Goal: Task Accomplishment & Management: Manage account settings

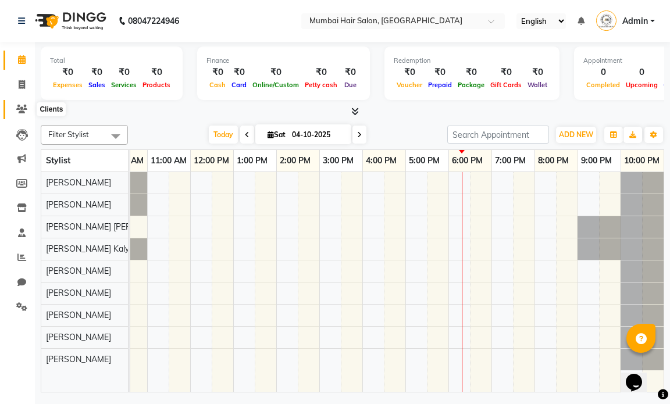
click at [16, 111] on icon at bounding box center [21, 109] width 11 height 9
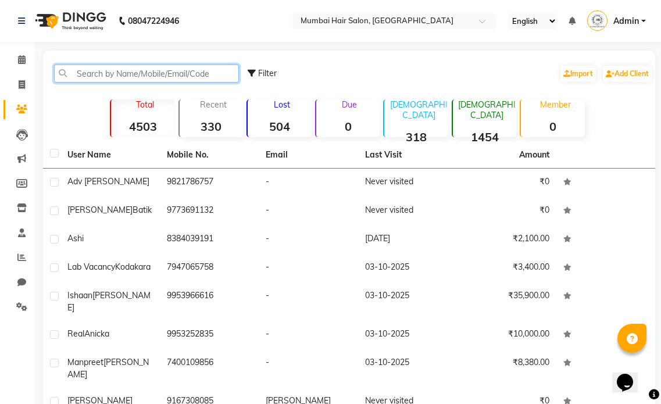
click at [97, 73] on input "text" at bounding box center [146, 74] width 185 height 18
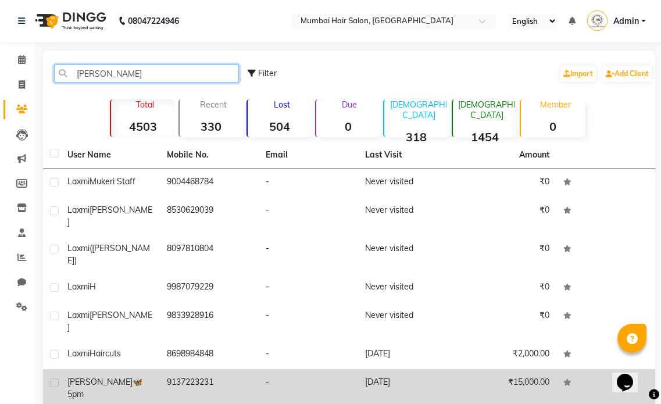
type input "[PERSON_NAME]"
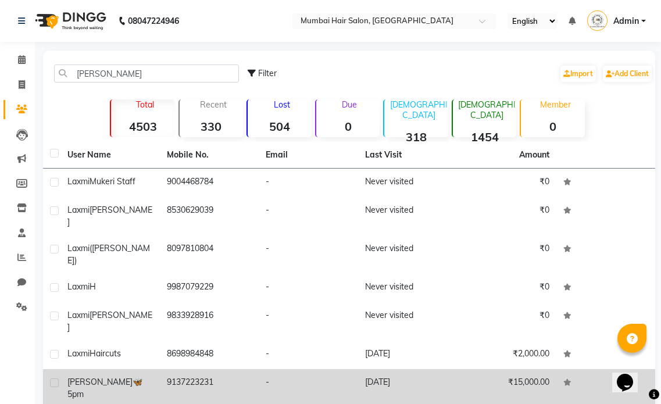
click at [130, 376] on div "[PERSON_NAME]🦋 5pm" at bounding box center [110, 388] width 86 height 24
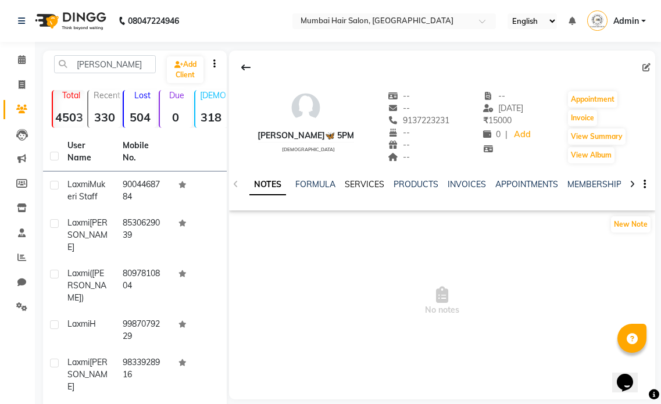
click at [363, 186] on link "SERVICES" at bounding box center [365, 184] width 40 height 10
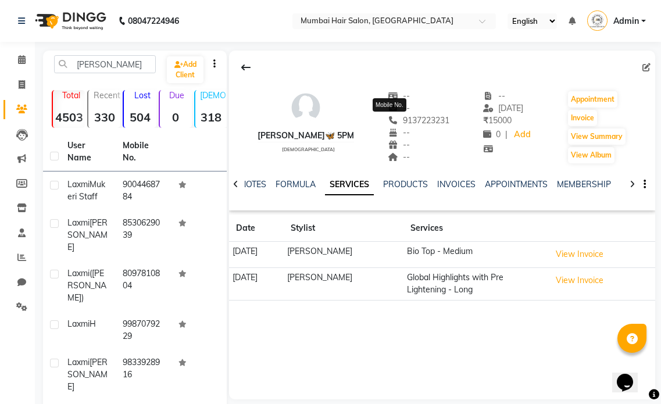
drag, startPoint x: 425, startPoint y: 123, endPoint x: 375, endPoint y: 123, distance: 49.4
click at [375, 123] on div "[PERSON_NAME]🦋 5pm [DEMOGRAPHIC_DATA] -- -- [PHONE_NUMBER] Mobile No. -- -- -- …" at bounding box center [442, 122] width 426 height 86
click at [581, 283] on button "View Invoice" at bounding box center [580, 281] width 58 height 18
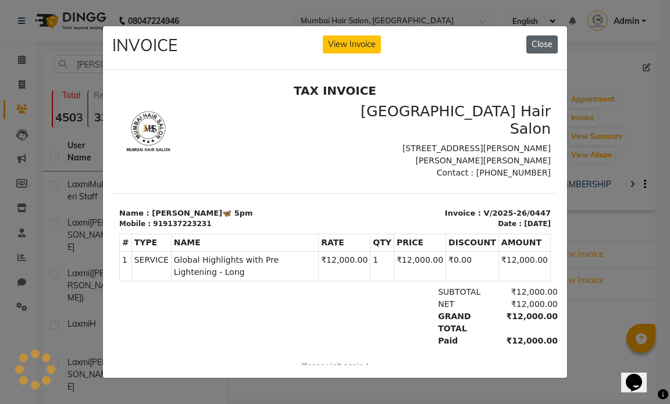
click at [542, 42] on button "Close" at bounding box center [541, 44] width 31 height 18
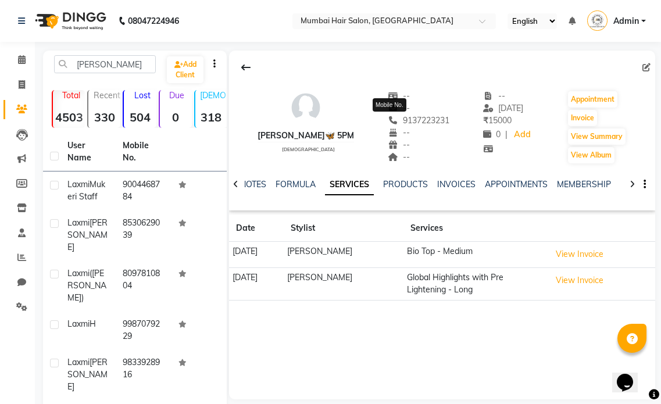
copy span "9137223231"
click at [31, 59] on span at bounding box center [22, 60] width 20 height 13
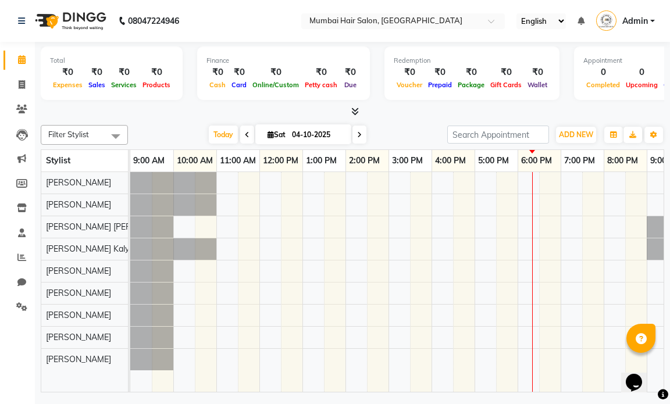
scroll to position [0, 69]
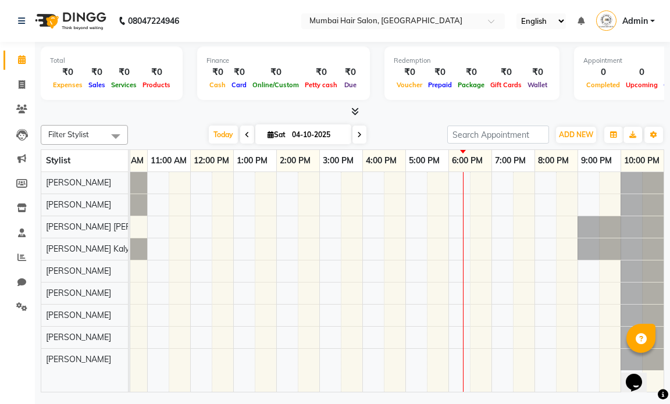
click at [464, 232] on div at bounding box center [463, 282] width 1 height 220
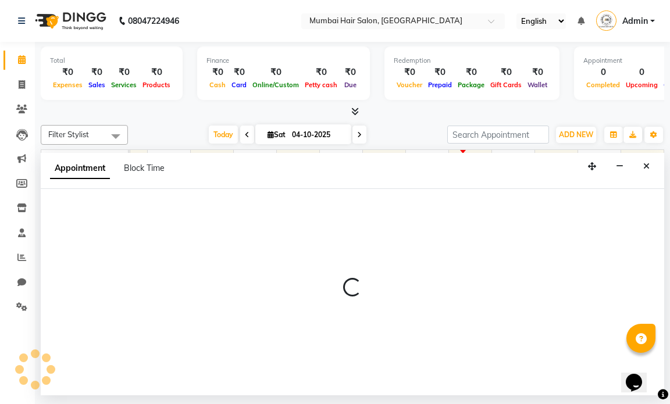
select select "66016"
select select "1080"
select select "tentative"
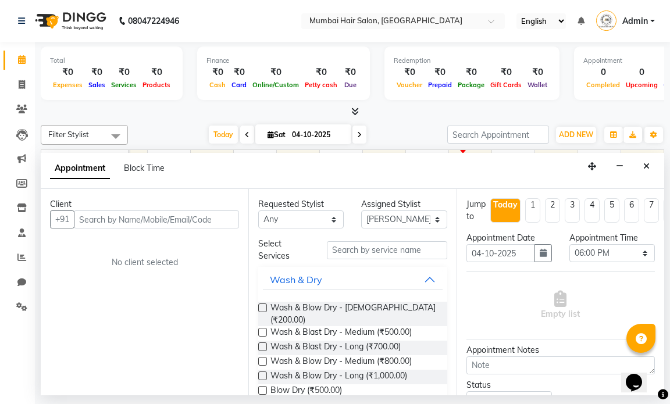
click at [148, 214] on input "text" at bounding box center [156, 220] width 165 height 18
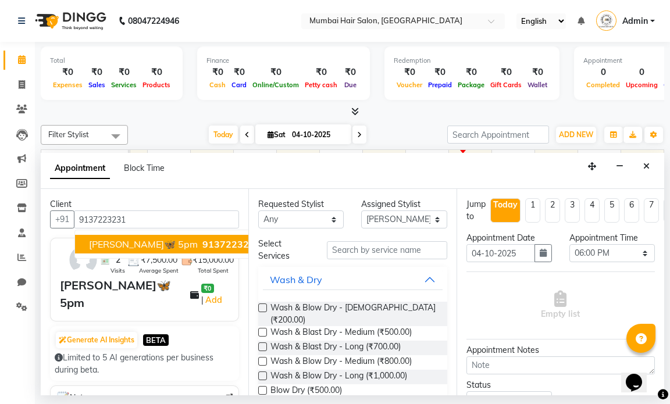
click at [145, 248] on span "[PERSON_NAME]🦋 5pm" at bounding box center [143, 244] width 109 height 12
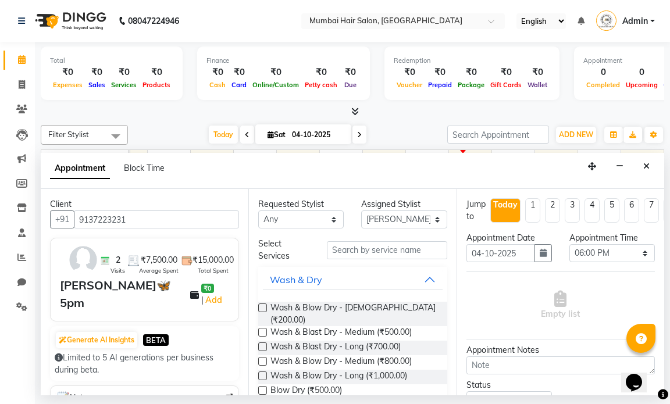
type input "9137223231"
click at [385, 246] on input "text" at bounding box center [387, 250] width 120 height 18
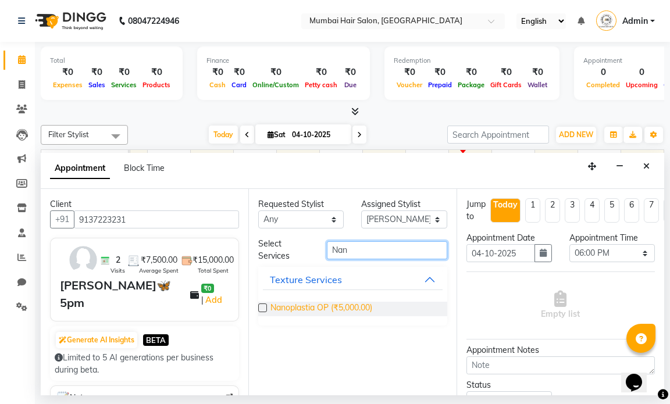
type input "Nan"
click at [358, 308] on span "Nanoplastia OP (₹5,000.00)" at bounding box center [321, 309] width 102 height 15
checkbox input "false"
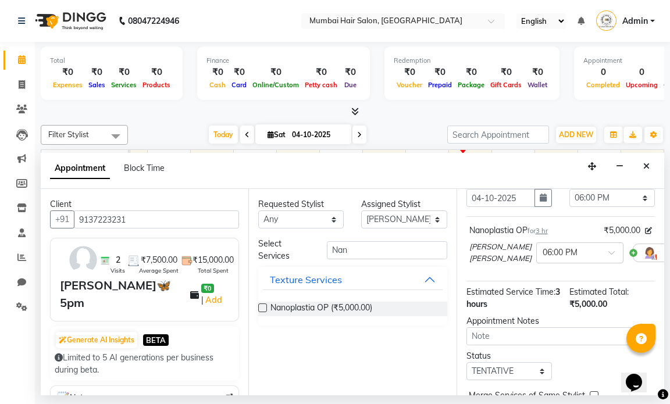
scroll to position [144, 0]
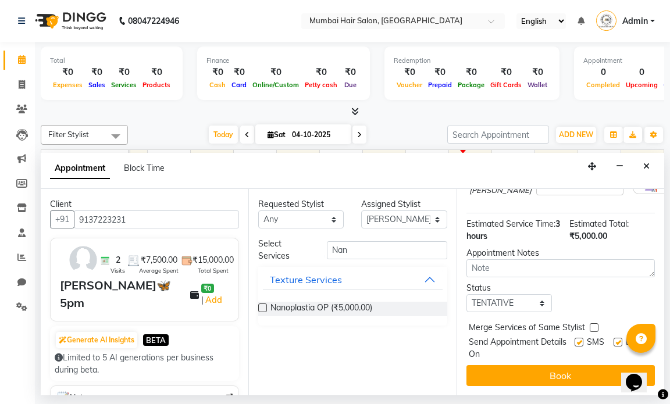
click at [614, 338] on label at bounding box center [618, 342] width 9 height 9
click at [614, 340] on input "checkbox" at bounding box center [618, 344] width 8 height 8
checkbox input "false"
click at [575, 338] on label at bounding box center [579, 342] width 9 height 9
click at [575, 340] on input "checkbox" at bounding box center [579, 344] width 8 height 8
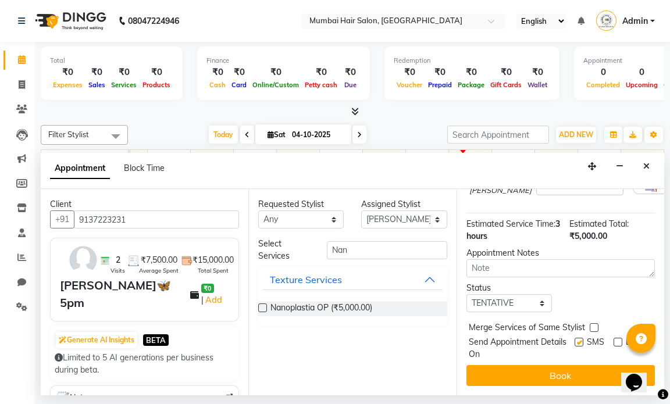
checkbox input "false"
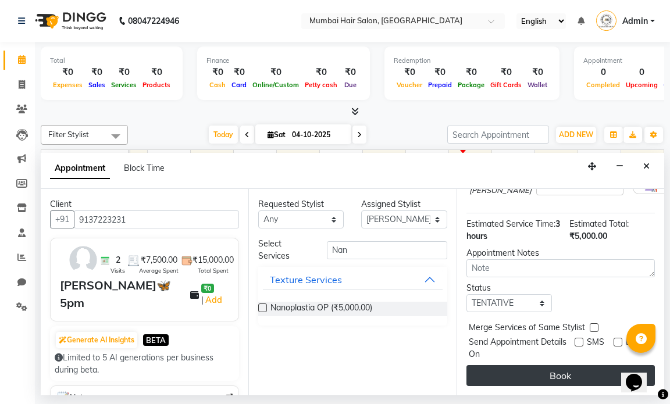
click at [571, 368] on button "Book" at bounding box center [561, 375] width 188 height 21
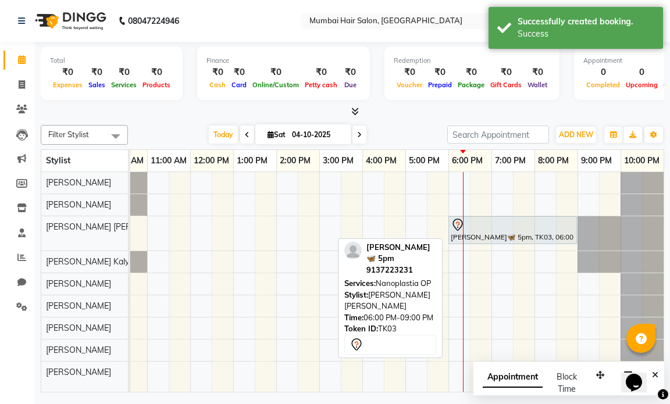
click at [479, 233] on div "[PERSON_NAME]🦋 5pm, TK03, 06:00 PM-09:00 PM, Nanoplastia OP" at bounding box center [513, 230] width 126 height 24
select select "7"
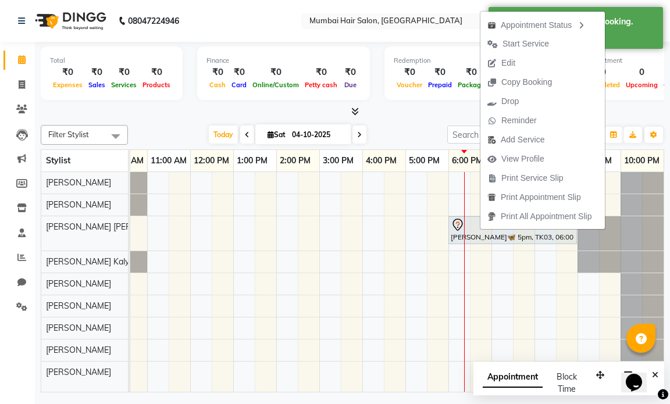
click at [510, 59] on span "Edit" at bounding box center [508, 63] width 14 height 12
select select "tentative"
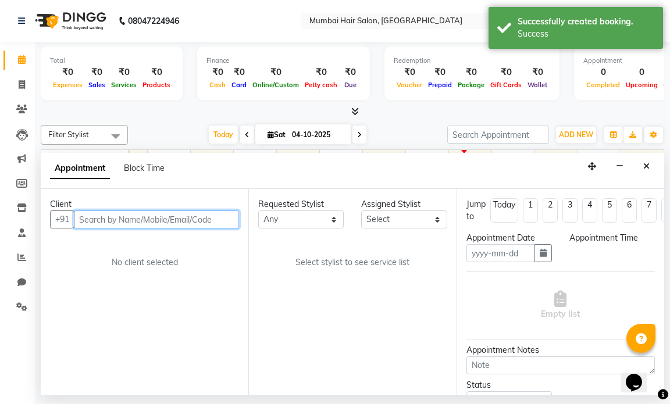
type input "04-10-2025"
select select "66016"
select select "1080"
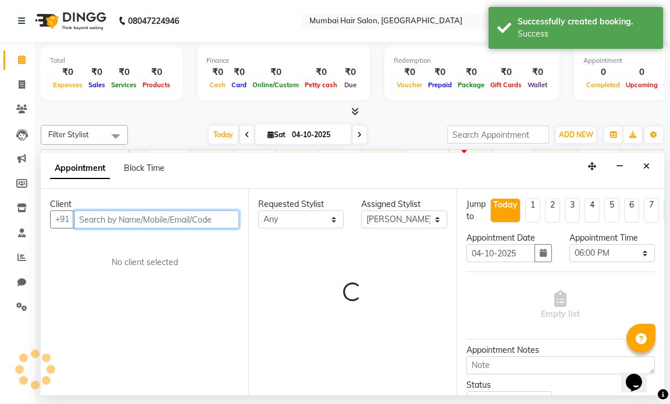
scroll to position [0, 69]
select select "3758"
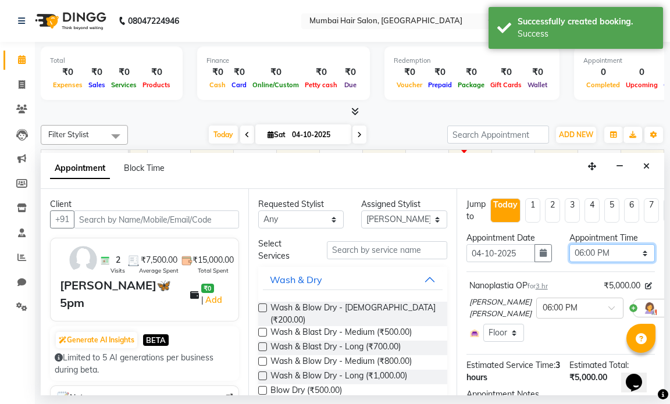
click at [606, 255] on select "Select 10:00 AM 10:15 AM 10:30 AM 10:45 AM 11:00 AM 11:15 AM 11:30 AM 11:45 AM …" at bounding box center [612, 253] width 86 height 18
select select "1110"
click at [569, 244] on select "Select 10:00 AM 10:15 AM 10:30 AM 10:45 AM 11:00 AM 11:15 AM 11:30 AM 11:45 AM …" at bounding box center [612, 253] width 86 height 18
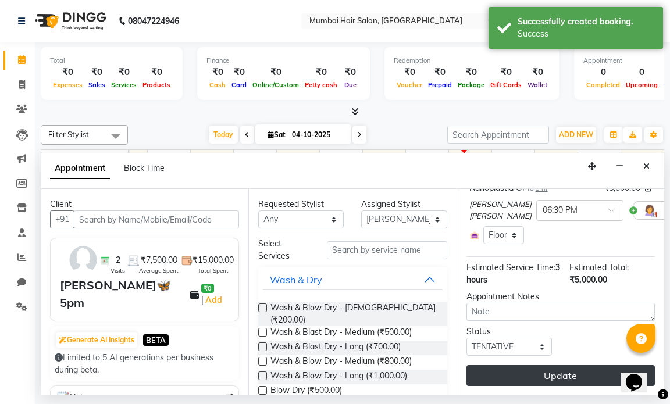
scroll to position [118, 0]
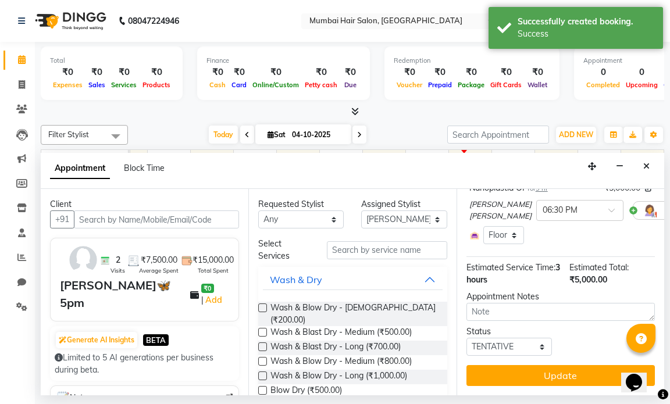
click at [569, 366] on button "Update" at bounding box center [561, 375] width 188 height 21
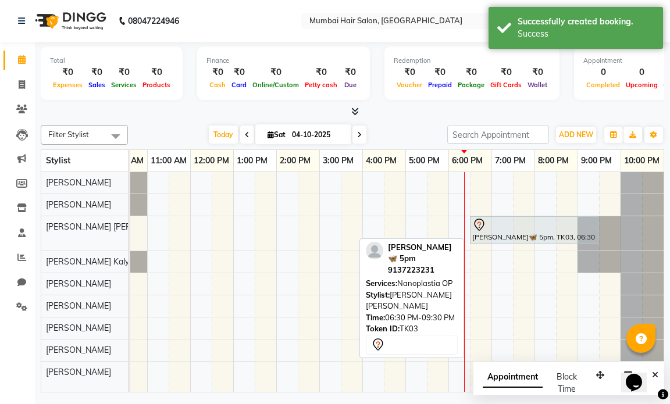
click at [508, 230] on div at bounding box center [534, 225] width 124 height 14
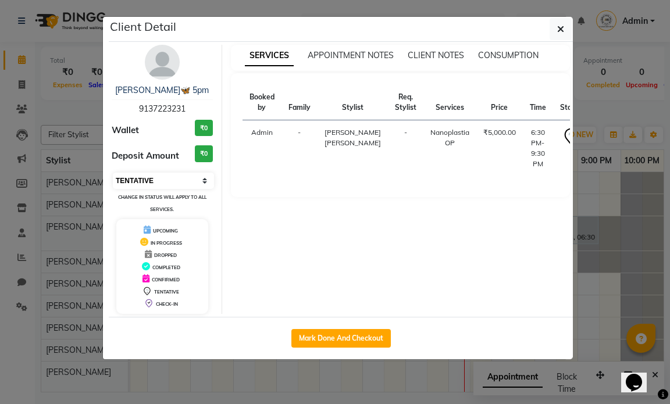
click at [152, 186] on select "Select IN SERVICE CONFIRMED TENTATIVE CHECK IN MARK DONE DROPPED UPCOMING" at bounding box center [163, 181] width 101 height 16
select select "1"
click at [113, 173] on select "Select IN SERVICE CONFIRMED TENTATIVE CHECK IN MARK DONE DROPPED UPCOMING" at bounding box center [163, 181] width 101 height 16
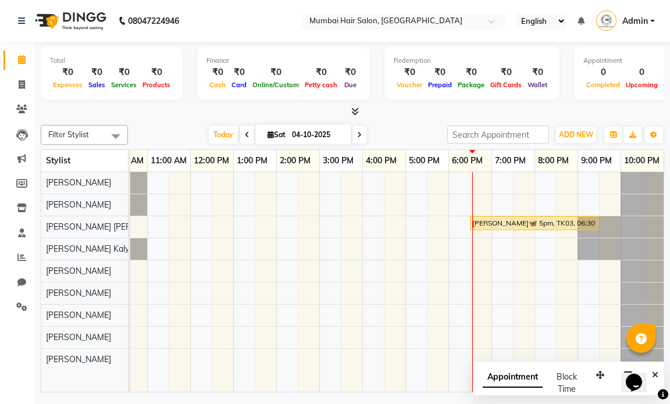
click at [371, 210] on div "[PERSON_NAME]🦋 5pm, TK03, 06:30 PM-09:30 PM, Nanoplastia OP" at bounding box center [362, 282] width 603 height 220
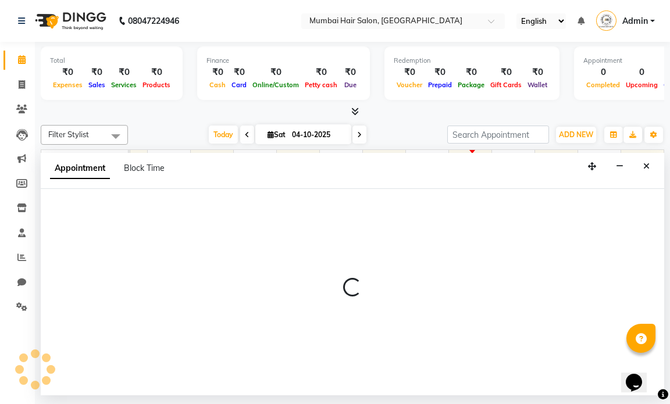
select select "66012"
select select "960"
select select "tentative"
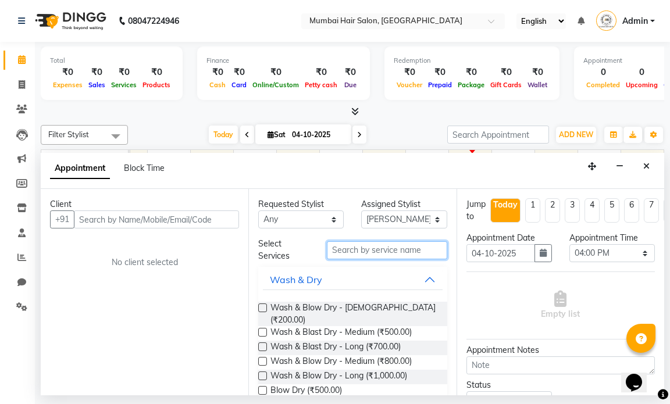
click at [393, 252] on input "text" at bounding box center [387, 250] width 120 height 18
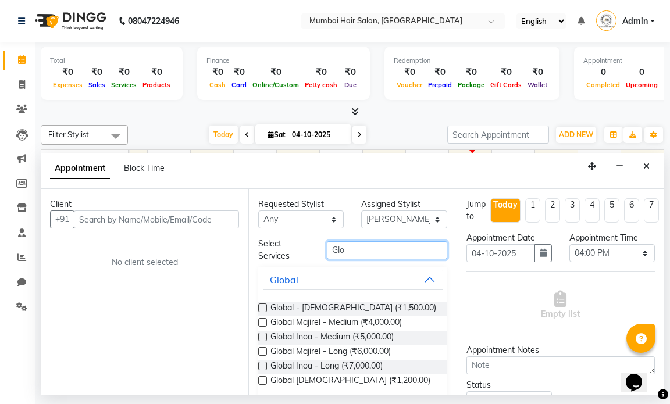
type input "Glo"
click at [389, 272] on button "Global" at bounding box center [352, 279] width 179 height 21
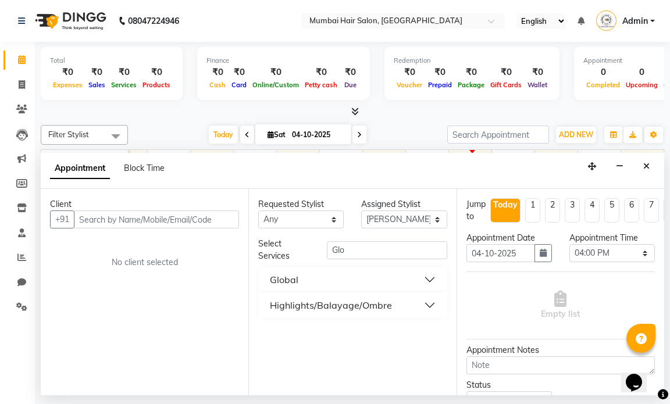
click at [378, 305] on div "Highlights/Balayage/Ombre" at bounding box center [331, 305] width 122 height 14
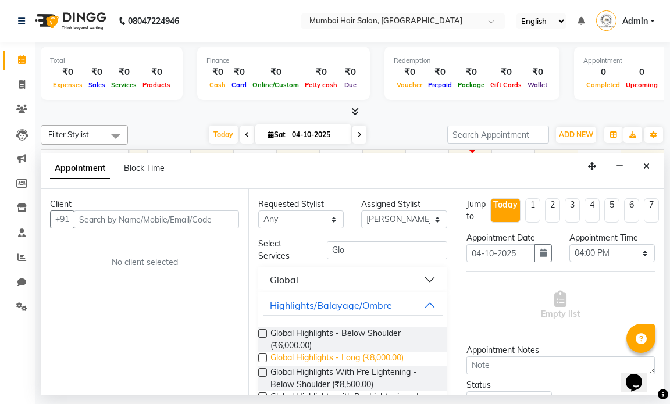
click at [378, 356] on span "Global Highlights - Long (₹8,000.00)" at bounding box center [336, 359] width 133 height 15
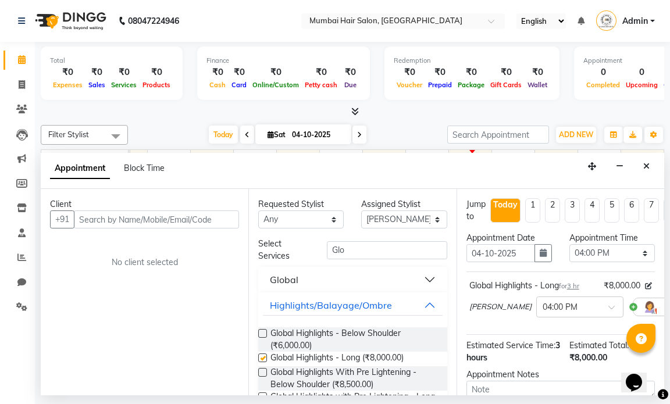
checkbox input "false"
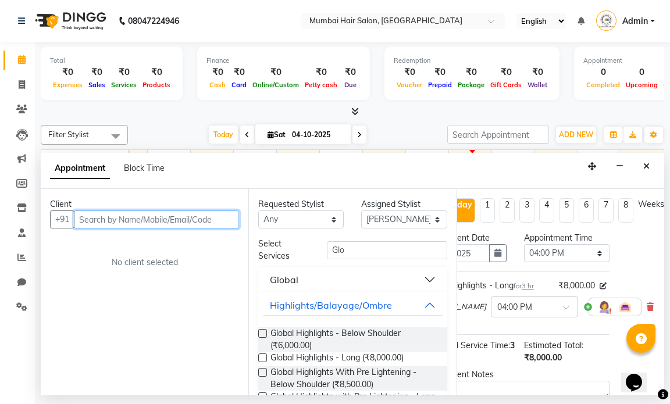
click at [176, 218] on input "text" at bounding box center [156, 220] width 165 height 18
click at [191, 214] on input "text" at bounding box center [156, 220] width 165 height 18
click at [191, 215] on input "text" at bounding box center [156, 220] width 165 height 18
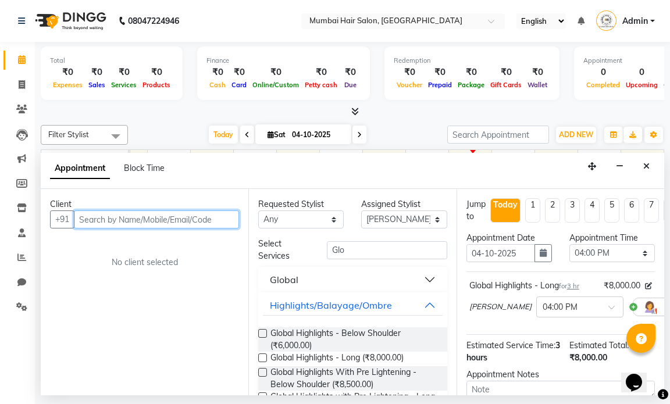
click at [210, 220] on input "text" at bounding box center [156, 220] width 165 height 18
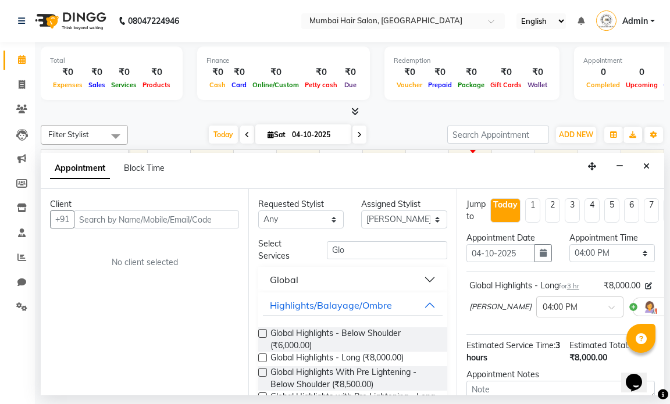
click at [168, 254] on div "Client +91 No client selected" at bounding box center [145, 292] width 208 height 207
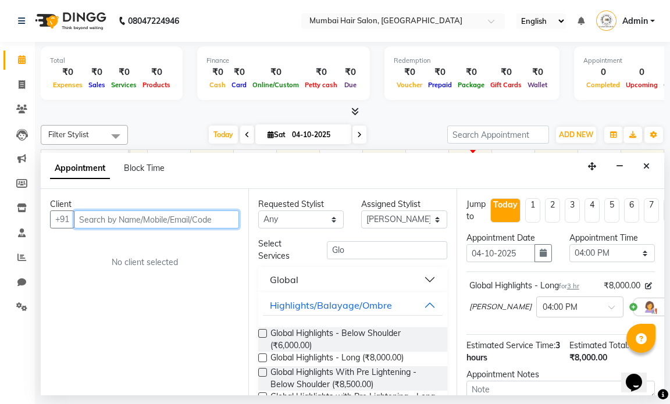
click at [170, 219] on input "text" at bounding box center [156, 220] width 165 height 18
click at [119, 218] on input "text" at bounding box center [156, 220] width 165 height 18
click at [166, 211] on input "text" at bounding box center [156, 220] width 165 height 18
click at [171, 215] on input "text" at bounding box center [156, 220] width 165 height 18
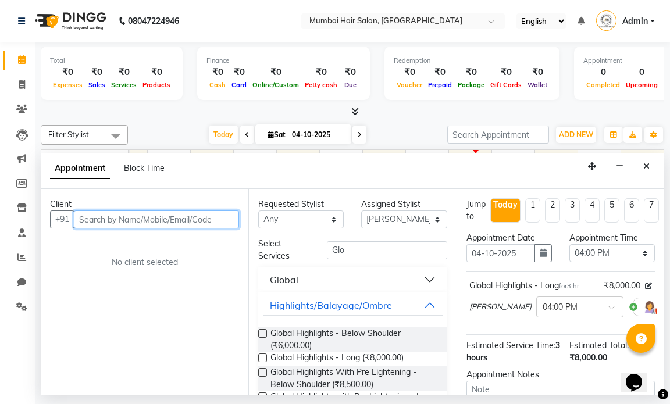
click at [171, 215] on input "text" at bounding box center [156, 220] width 165 height 18
click at [172, 215] on input "text" at bounding box center [156, 220] width 165 height 18
click at [176, 219] on input "text" at bounding box center [156, 220] width 165 height 18
click at [159, 214] on input "text" at bounding box center [156, 220] width 165 height 18
click at [161, 215] on input "text" at bounding box center [156, 220] width 165 height 18
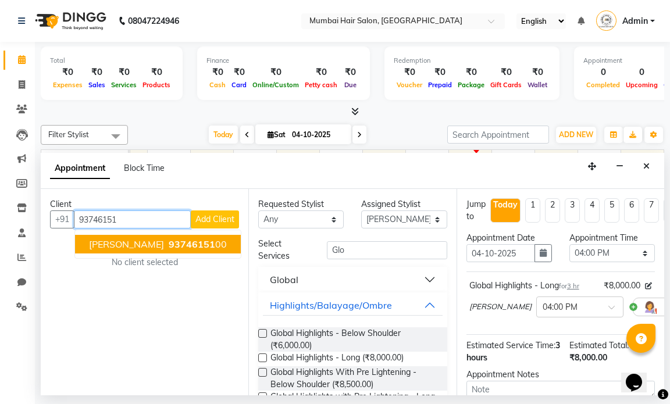
click at [169, 247] on span "93746151" at bounding box center [192, 244] width 47 height 12
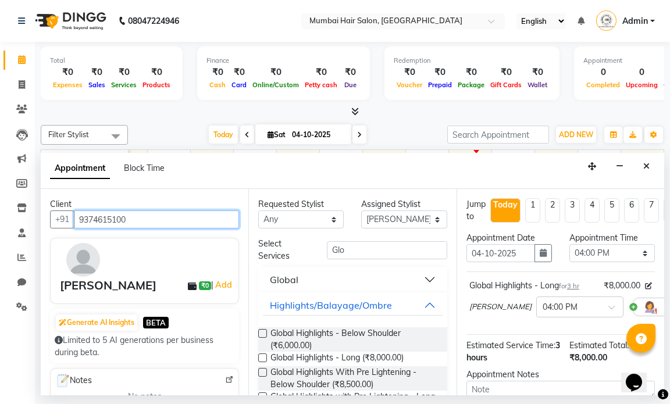
type input "9374615100"
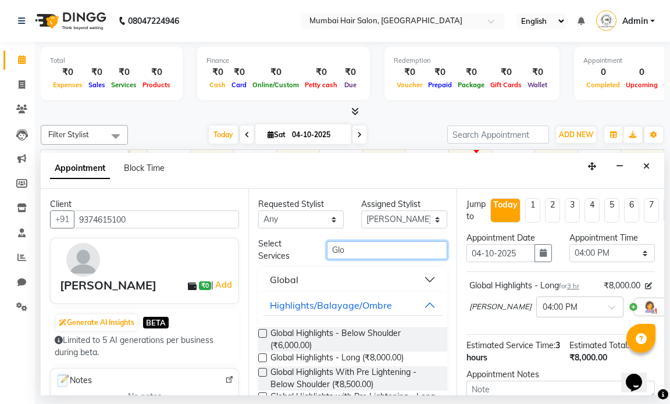
click at [380, 248] on input "Glo" at bounding box center [387, 250] width 120 height 18
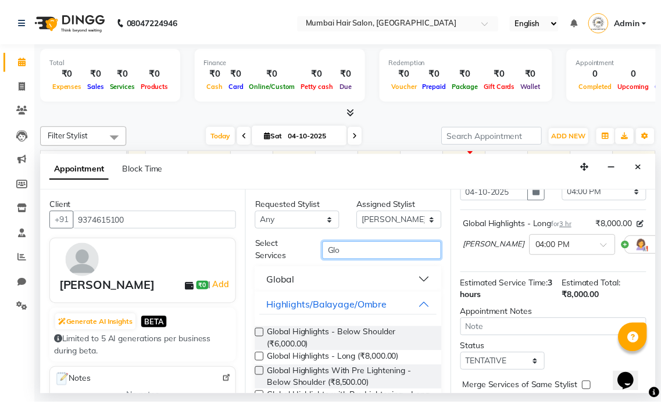
scroll to position [132, 0]
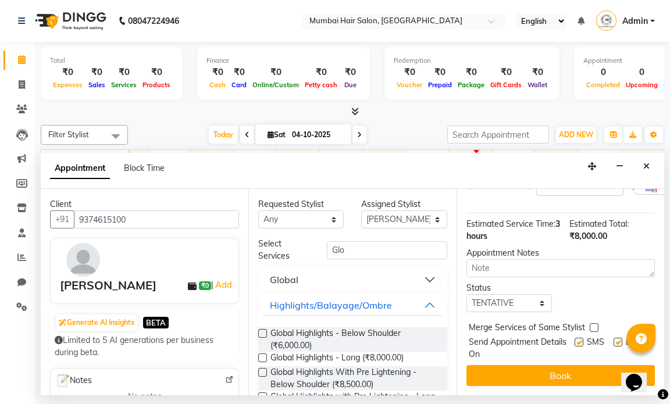
click at [614, 339] on div at bounding box center [618, 350] width 8 height 22
click at [575, 338] on label at bounding box center [579, 342] width 9 height 9
click at [575, 340] on input "checkbox" at bounding box center [579, 344] width 8 height 8
checkbox input "false"
click at [614, 338] on label at bounding box center [618, 342] width 9 height 9
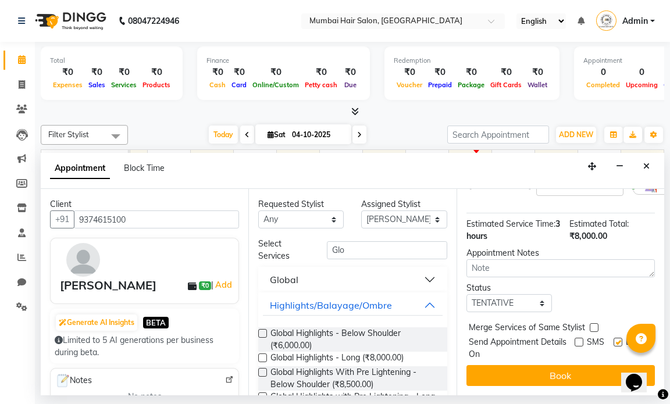
click at [614, 340] on input "checkbox" at bounding box center [618, 344] width 8 height 8
checkbox input "false"
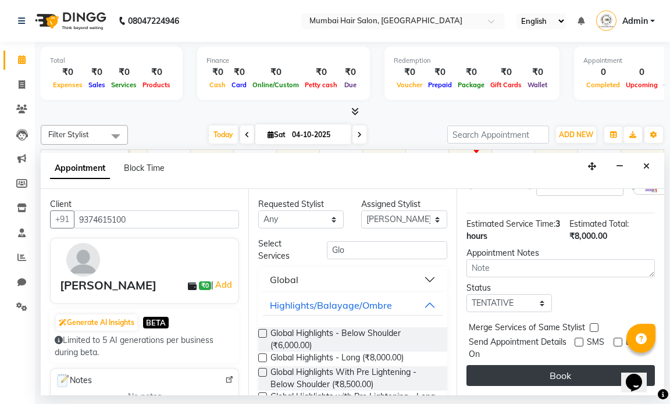
click at [593, 365] on button "Book" at bounding box center [561, 375] width 188 height 21
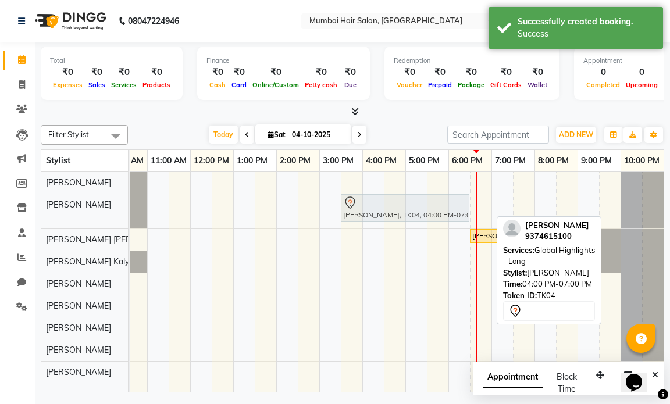
drag, startPoint x: 417, startPoint y: 203, endPoint x: 404, endPoint y: 203, distance: 12.8
click at [61, 203] on div "[PERSON_NAME], TK04, 04:00 PM-07:00 PM, Global Highlights - Long [PERSON_NAME],…" at bounding box center [61, 211] width 0 height 34
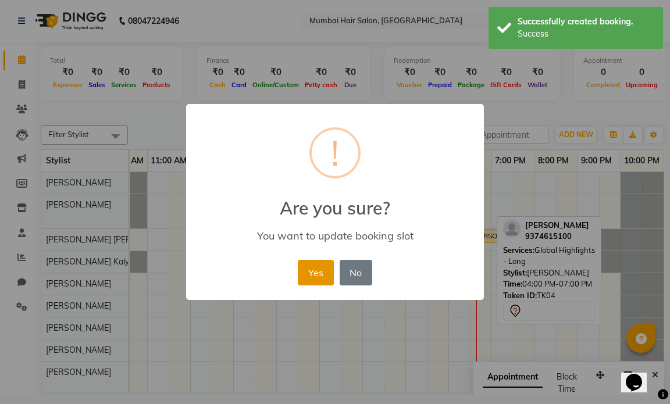
click at [319, 272] on button "Yes" at bounding box center [315, 273] width 35 height 26
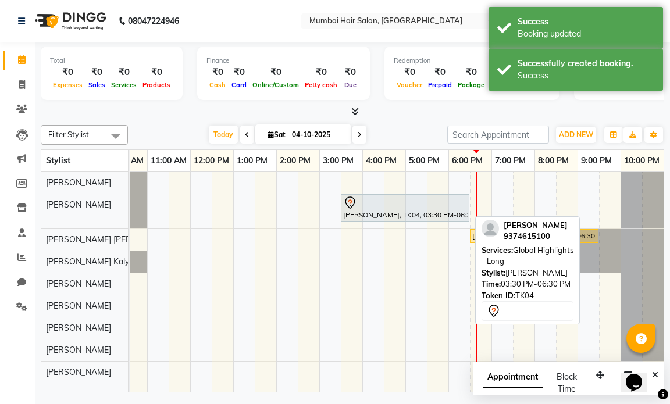
click at [373, 212] on div "[PERSON_NAME], TK04, 03:30 PM-06:30 PM, Global Highlights - Long" at bounding box center [405, 208] width 126 height 24
click at [372, 211] on div "[PERSON_NAME], TK04, 03:30 PM-06:30 PM, Global Highlights - Long" at bounding box center [405, 208] width 126 height 24
select select "7"
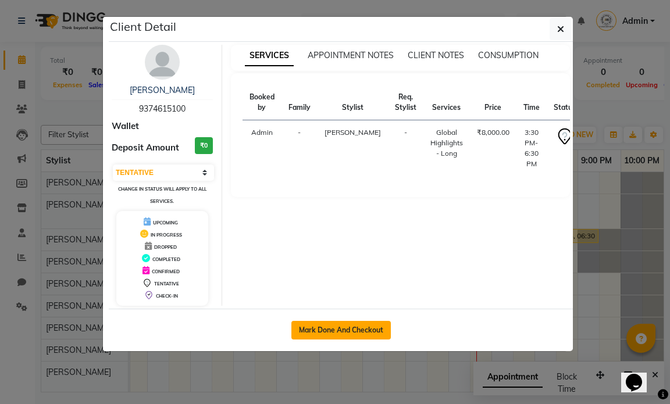
click at [361, 329] on button "Mark Done And Checkout" at bounding box center [340, 330] width 99 height 19
select select "service"
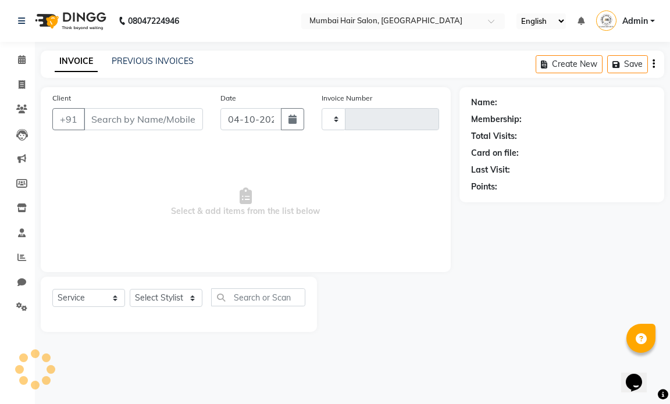
type input "1522"
select select "7487"
type input "9374615100"
select select "66012"
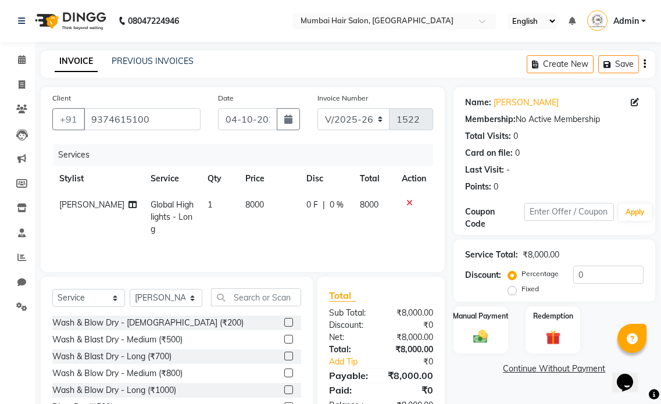
click at [287, 212] on td "8000" at bounding box center [268, 217] width 60 height 51
select select "66012"
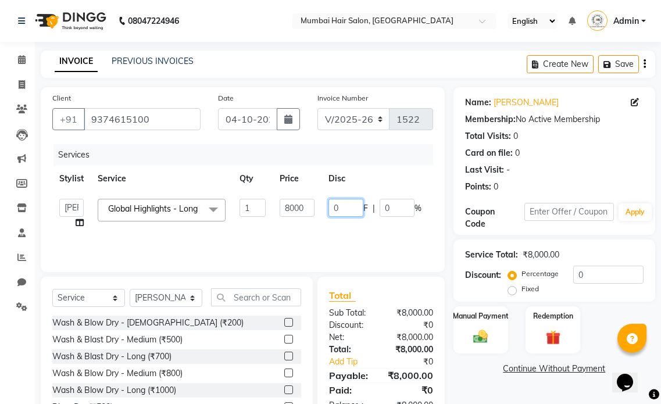
drag, startPoint x: 340, startPoint y: 207, endPoint x: 323, endPoint y: 206, distance: 16.3
click at [323, 206] on td "0 F | 0 %" at bounding box center [375, 214] width 107 height 44
type input "1000"
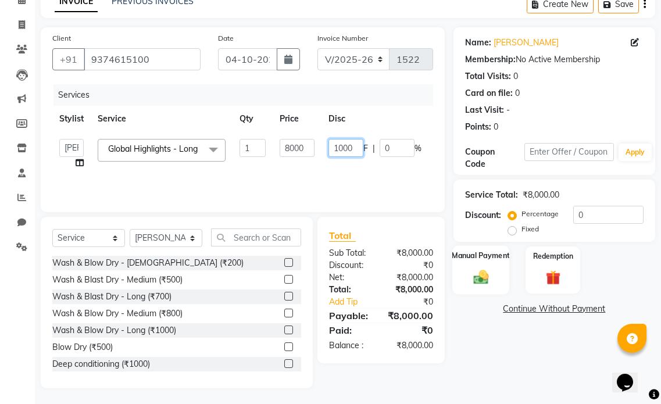
scroll to position [62, 0]
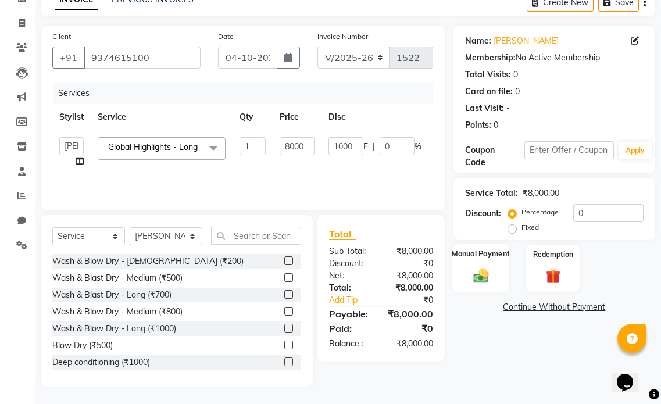
click at [496, 282] on div "Manual Payment" at bounding box center [481, 268] width 57 height 49
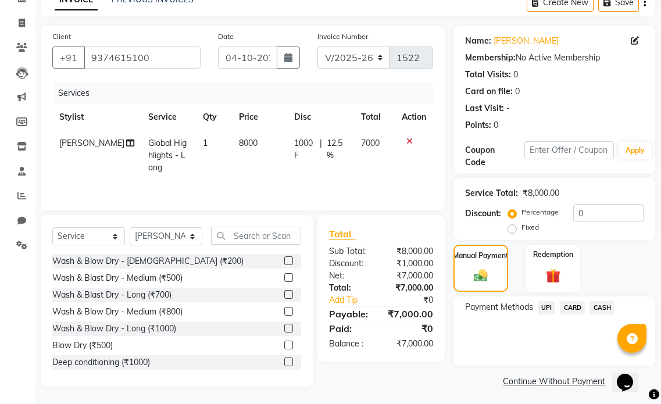
click at [546, 304] on span "UPI" at bounding box center [547, 307] width 18 height 13
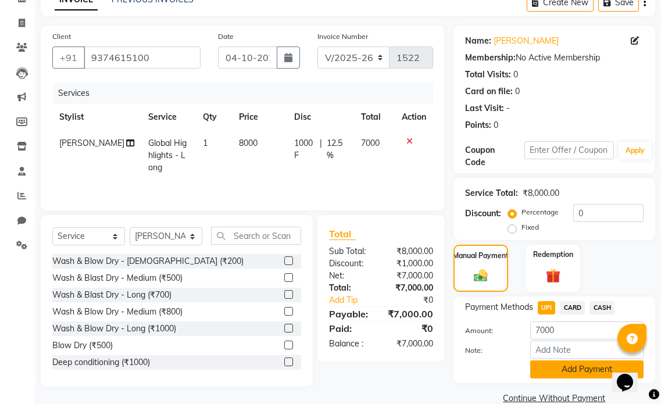
click at [567, 363] on button "Add Payment" at bounding box center [587, 370] width 113 height 18
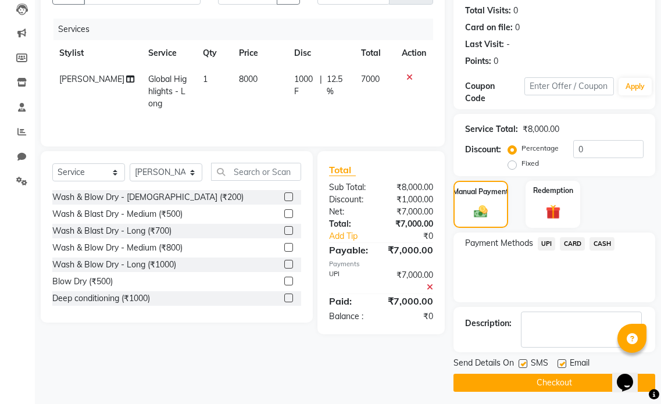
scroll to position [131, 0]
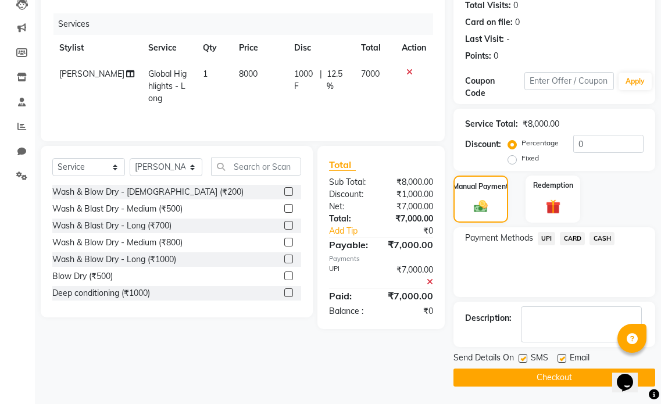
click at [562, 360] on label at bounding box center [562, 358] width 9 height 9
click at [562, 360] on input "checkbox" at bounding box center [562, 359] width 8 height 8
checkbox input "false"
click at [560, 372] on button "Checkout" at bounding box center [555, 378] width 202 height 18
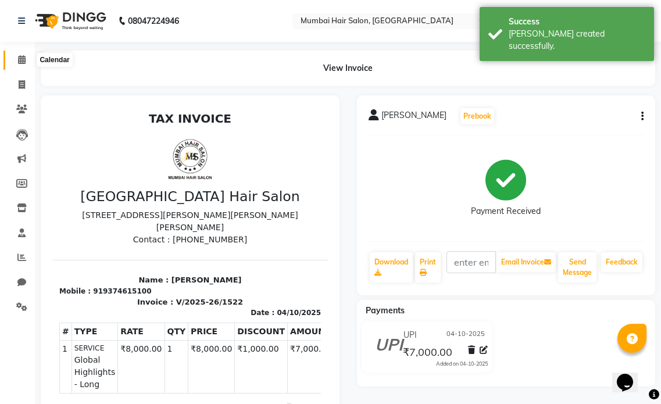
click at [21, 56] on icon at bounding box center [22, 59] width 8 height 9
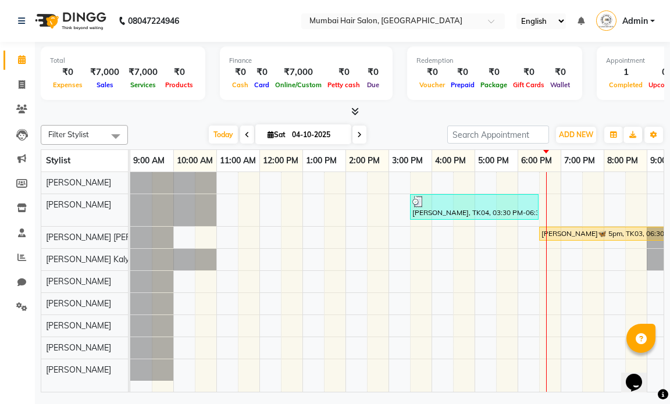
click at [458, 187] on div "[PERSON_NAME], TK04, 03:30 PM-06:30 PM, Global Highlights - [PERSON_NAME]🦋 5pm,…" at bounding box center [431, 282] width 603 height 220
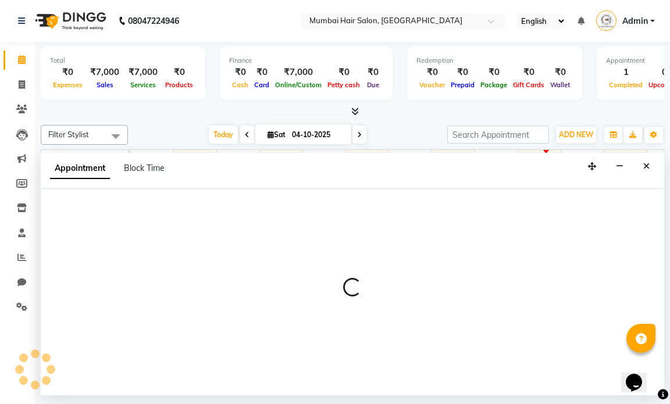
select select "66010"
select select "990"
select select "tentative"
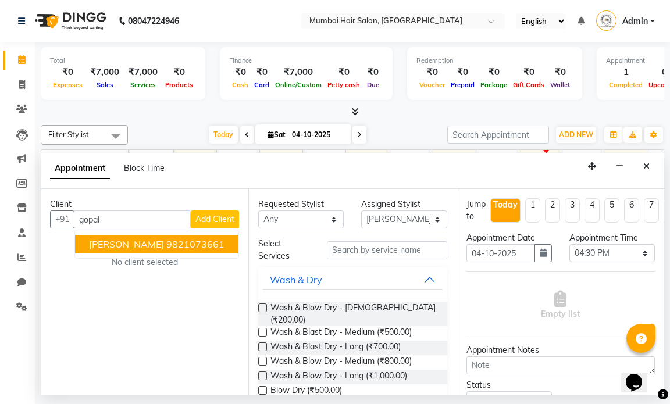
click at [215, 238] on ngb-highlight "9821073661" at bounding box center [195, 244] width 58 height 12
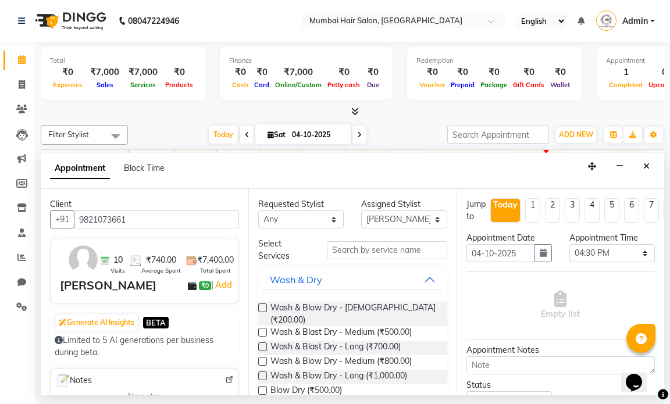
type input "9821073661"
click at [346, 254] on input "text" at bounding box center [387, 250] width 120 height 18
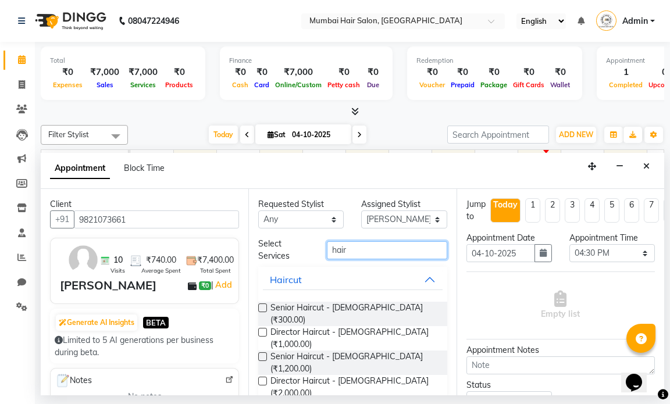
type input "hair"
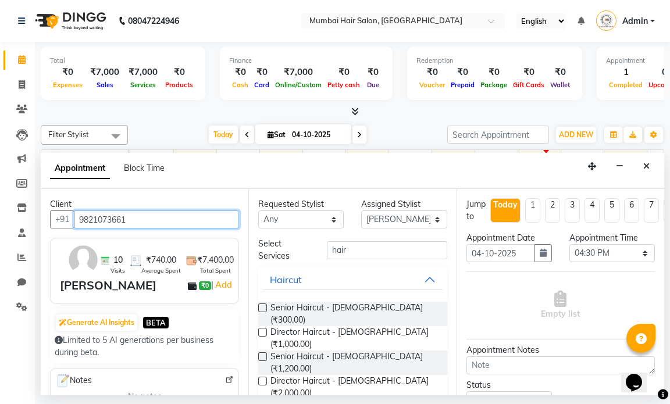
click at [127, 221] on input "9821073661" at bounding box center [156, 220] width 165 height 18
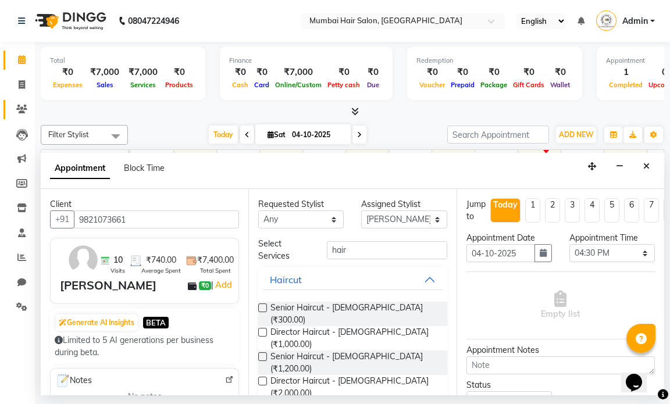
click at [23, 108] on icon at bounding box center [21, 109] width 11 height 9
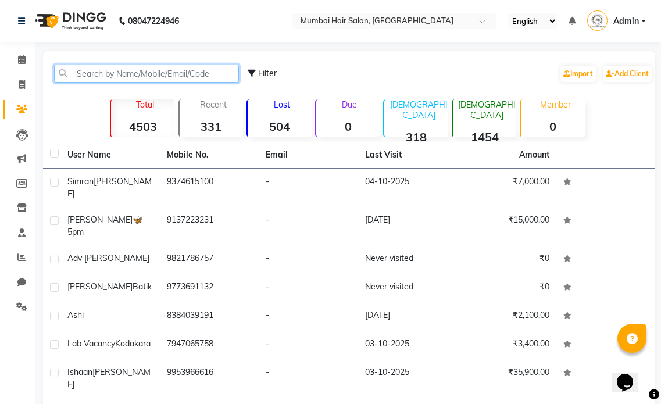
click at [106, 74] on input "text" at bounding box center [146, 74] width 185 height 18
paste input "9821073661"
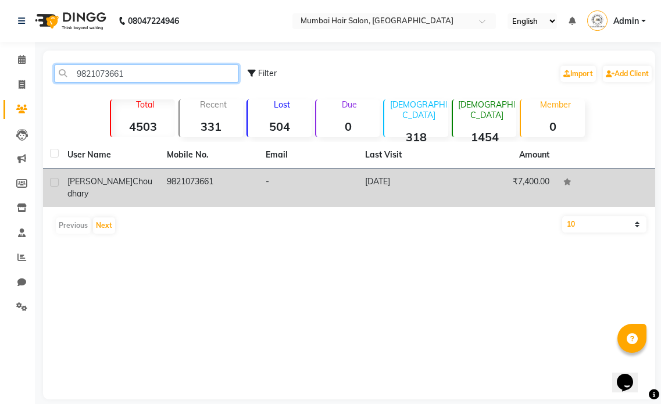
type input "9821073661"
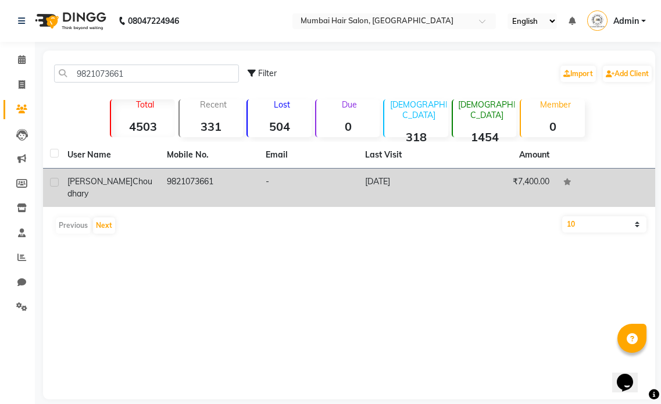
click at [241, 177] on td "9821073661" at bounding box center [209, 188] width 99 height 38
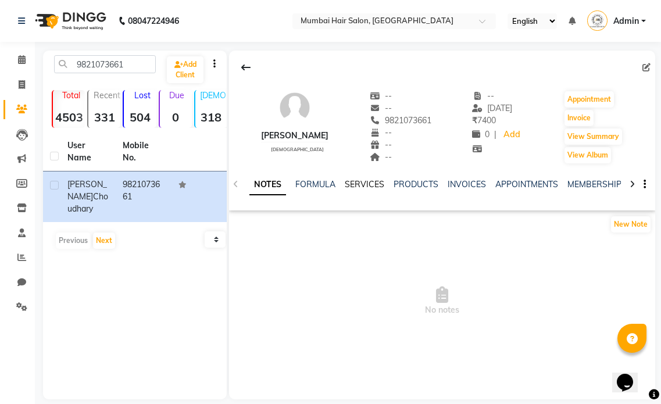
click at [385, 185] on ul "NOTES FORMULA SERVICES PRODUCTS INVOICES APPOINTMENTS MEMBERSHIP PACKAGES VOUCH…" at bounding box center [619, 185] width 739 height 12
click at [374, 183] on link "SERVICES" at bounding box center [365, 184] width 40 height 10
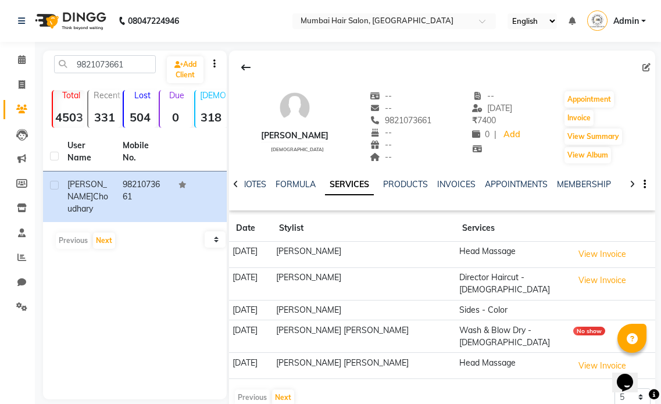
click at [296, 389] on div "Previous Next 5 10 50 100 500" at bounding box center [442, 398] width 417 height 19
click at [287, 390] on button "Next" at bounding box center [283, 398] width 22 height 16
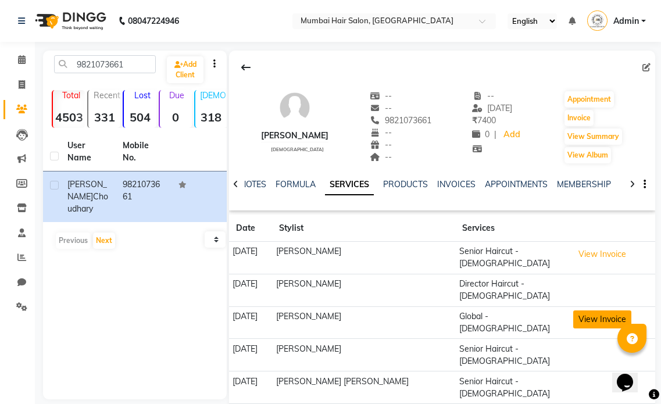
click at [584, 311] on button "View Invoice" at bounding box center [603, 320] width 58 height 18
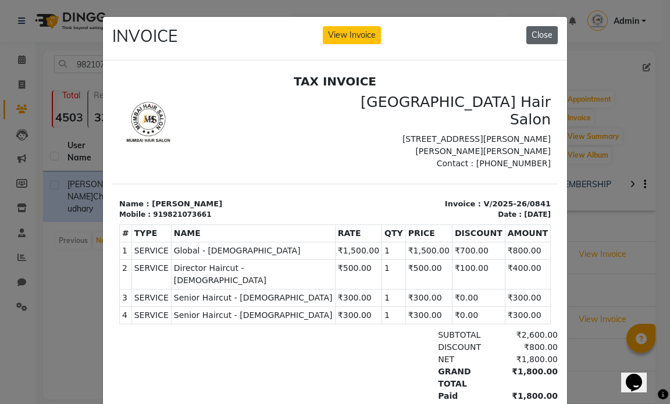
click at [531, 34] on button "Close" at bounding box center [541, 35] width 31 height 18
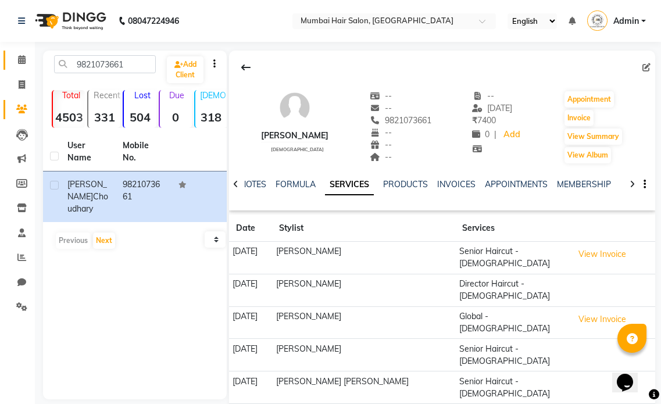
click at [26, 55] on span at bounding box center [22, 60] width 20 height 13
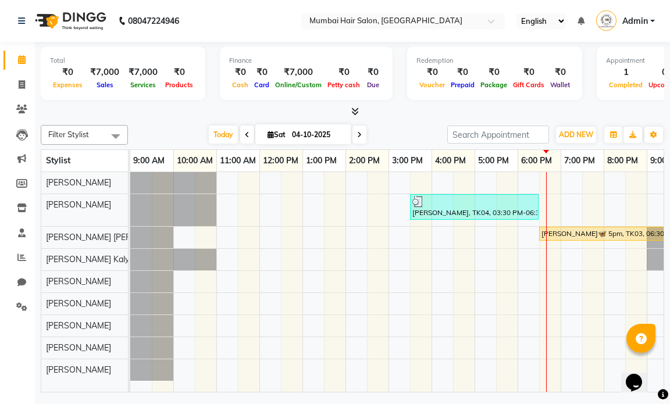
click at [456, 184] on div "[PERSON_NAME], TK04, 03:30 PM-06:30 PM, Global Highlights - [PERSON_NAME]🦋 5pm,…" at bounding box center [431, 282] width 603 height 220
select select "66010"
select select "tentative"
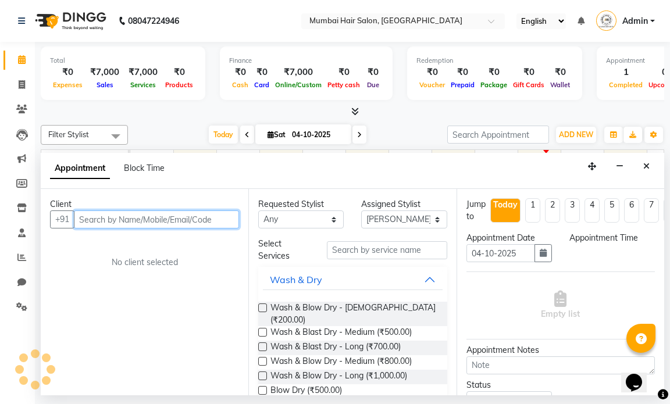
select select "990"
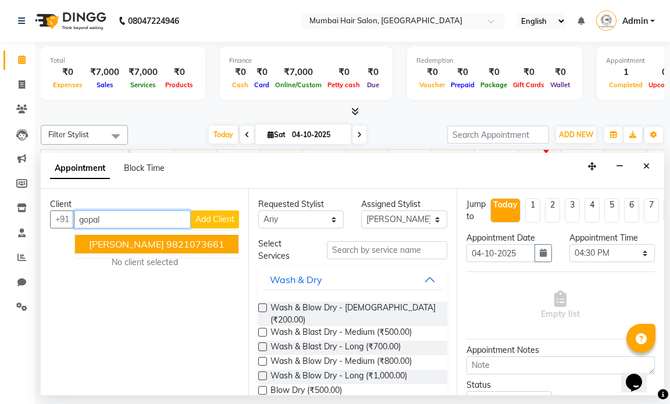
click at [207, 242] on ngb-highlight "9821073661" at bounding box center [195, 244] width 58 height 12
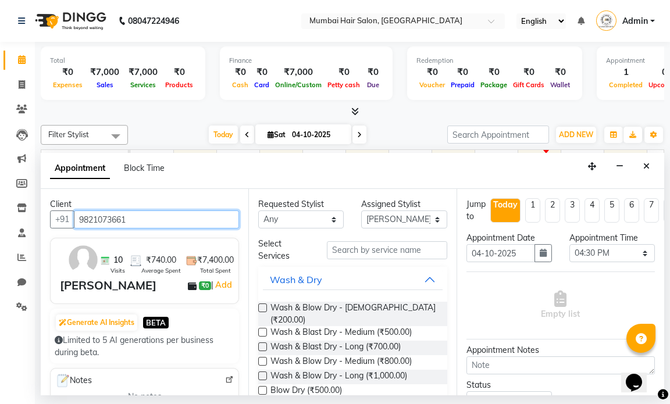
type input "9821073661"
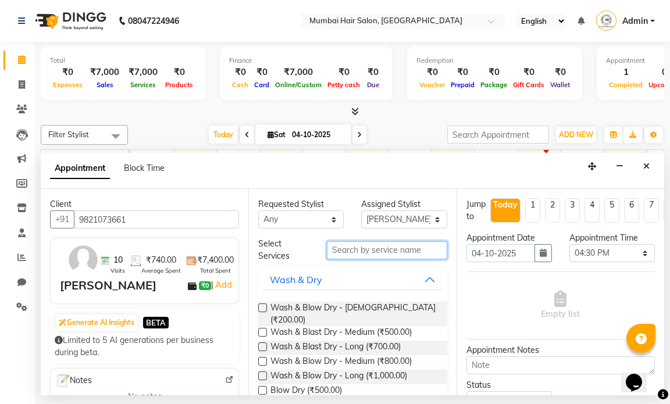
click at [339, 248] on input "text" at bounding box center [387, 250] width 120 height 18
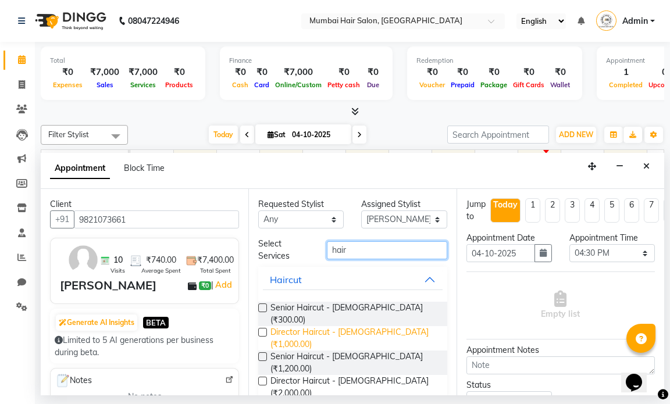
type input "hair"
click at [358, 326] on span "Director Haircut - [DEMOGRAPHIC_DATA] (₹1,000.00)" at bounding box center [353, 338] width 167 height 24
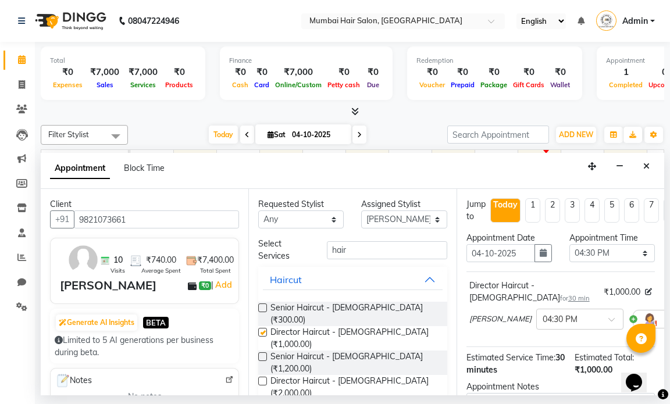
checkbox input "false"
click at [385, 226] on select "Select [PERSON_NAME] [PERSON_NAME] [PERSON_NAME] [PERSON_NAME] Mohd [PERSON_NAM…" at bounding box center [404, 220] width 86 height 18
select select "90526"
click at [361, 211] on select "Select [PERSON_NAME] [PERSON_NAME] [PERSON_NAME] [PERSON_NAME] Mohd [PERSON_NAM…" at bounding box center [404, 220] width 86 height 18
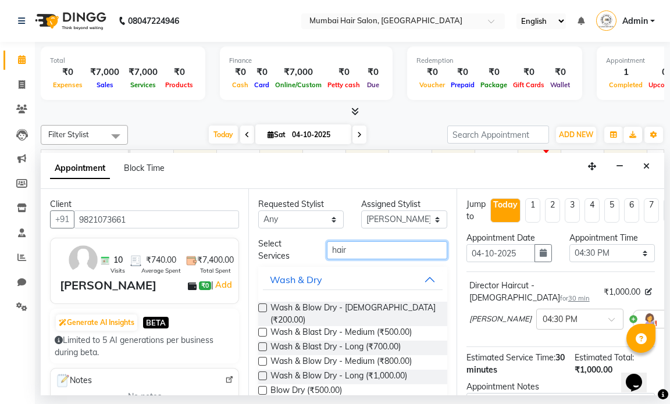
click at [375, 257] on input "hair" at bounding box center [387, 250] width 120 height 18
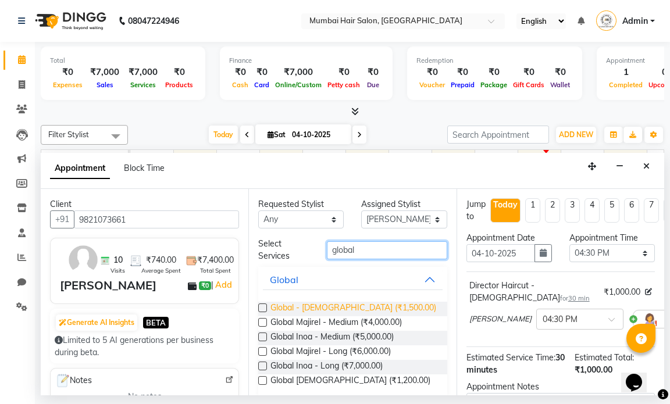
type input "global"
click at [335, 307] on span "Global - [DEMOGRAPHIC_DATA] (₹1,500.00)" at bounding box center [353, 309] width 166 height 15
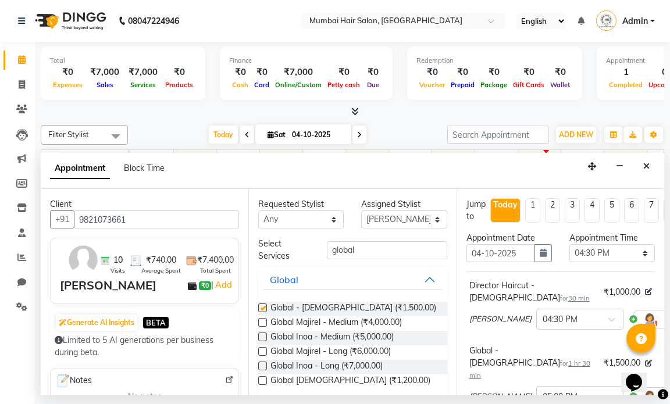
checkbox input "false"
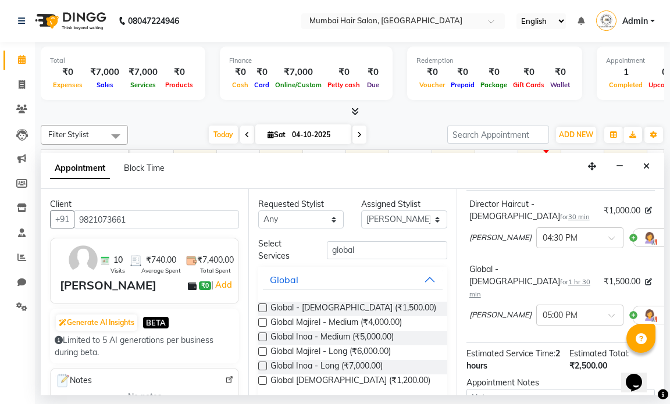
scroll to position [175, 0]
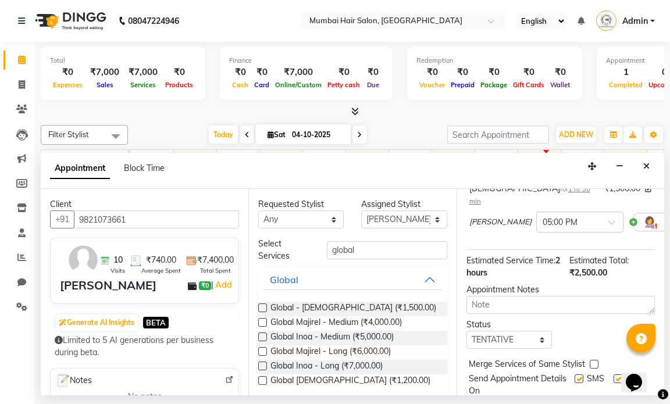
click at [614, 375] on label at bounding box center [618, 379] width 9 height 9
click at [614, 376] on input "checkbox" at bounding box center [618, 380] width 8 height 8
checkbox input "false"
click at [563, 373] on div "Send Appointment Details On SMS Email" at bounding box center [562, 385] width 186 height 24
click at [575, 375] on label at bounding box center [579, 379] width 9 height 9
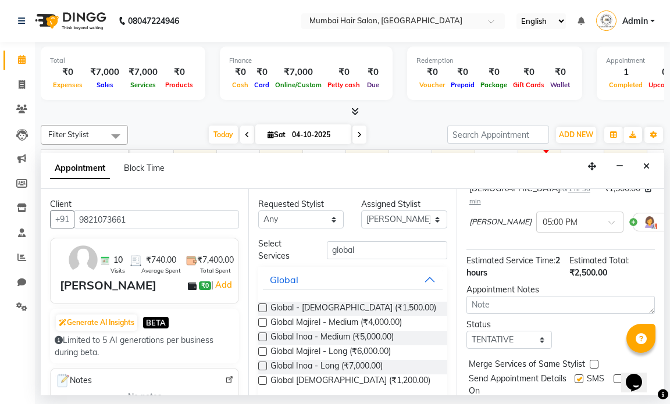
click at [575, 376] on input "checkbox" at bounding box center [579, 380] width 8 height 8
checkbox input "false"
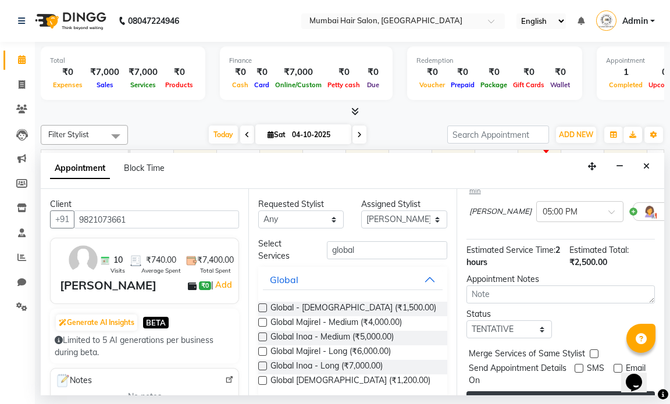
scroll to position [187, 0]
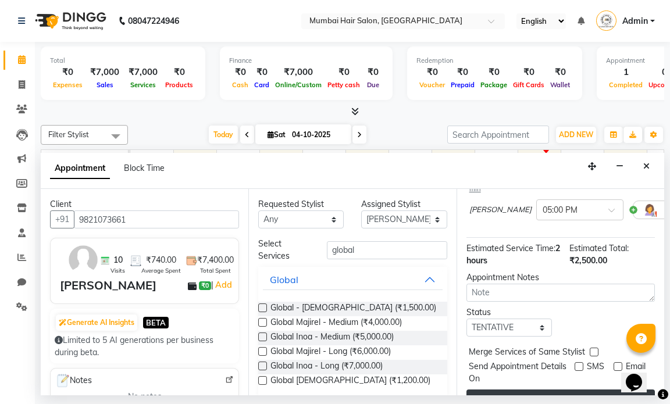
click at [557, 390] on button "Book" at bounding box center [561, 400] width 188 height 21
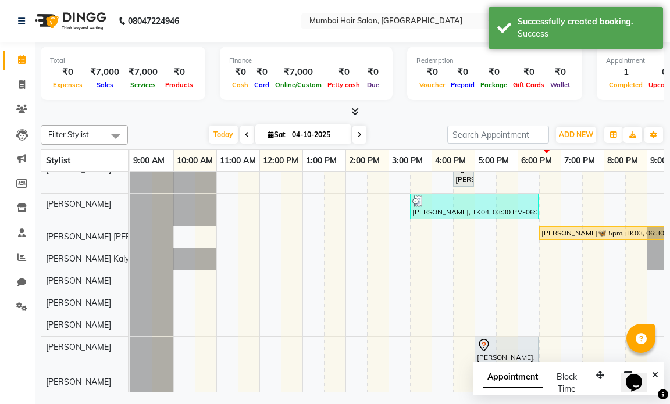
scroll to position [23, 0]
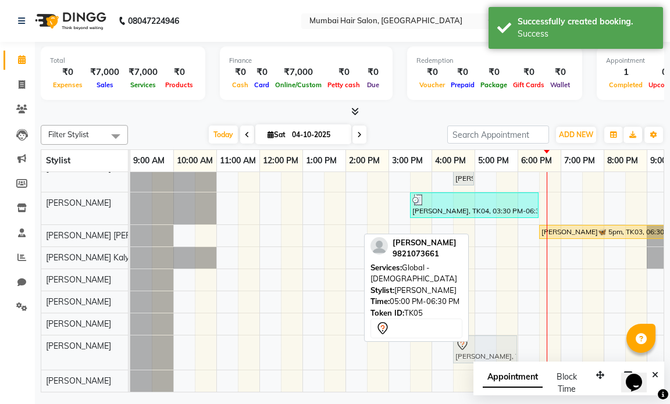
drag, startPoint x: 489, startPoint y: 337, endPoint x: 471, endPoint y: 337, distance: 18.0
click at [130, 337] on div "[PERSON_NAME], TK05, 05:00 PM-06:30 PM, Global - [DEMOGRAPHIC_DATA] [PERSON_NAM…" at bounding box center [130, 353] width 0 height 34
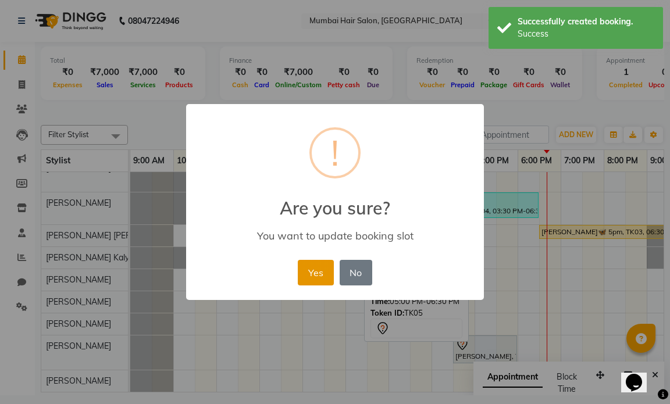
click at [326, 276] on button "Yes" at bounding box center [315, 273] width 35 height 26
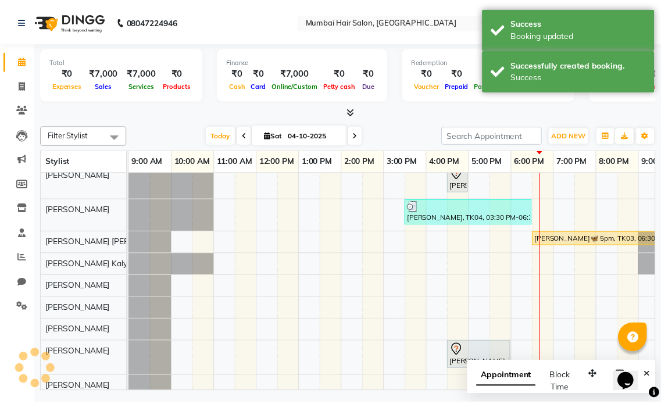
scroll to position [0, 0]
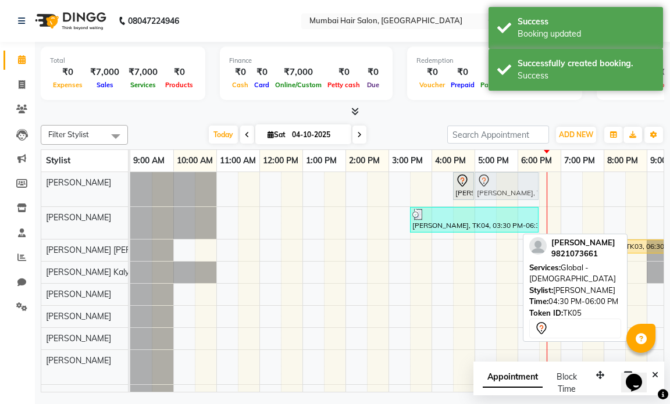
drag, startPoint x: 471, startPoint y: 361, endPoint x: 492, endPoint y: 181, distance: 180.5
click at [492, 181] on tbody "[PERSON_NAME], TK05, 04:30 PM-05:00 PM, Director Haircut - [DEMOGRAPHIC_DATA] […" at bounding box center [431, 289] width 603 height 234
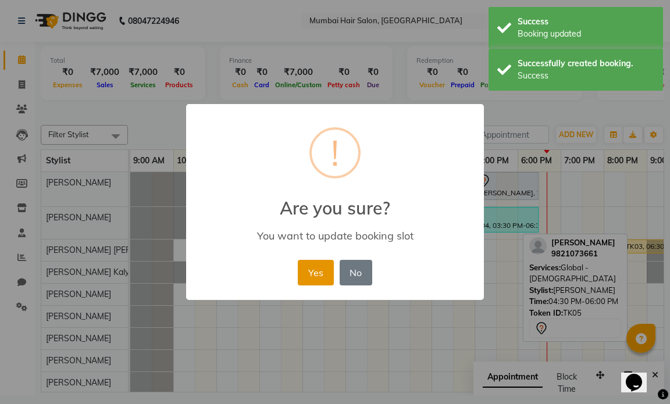
click at [332, 266] on button "Yes" at bounding box center [315, 273] width 35 height 26
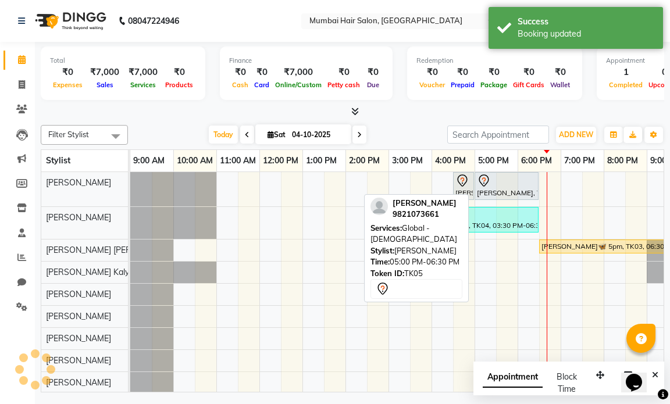
click at [494, 189] on div "[PERSON_NAME], TK05, 05:00 PM-06:30 PM, Global - [DEMOGRAPHIC_DATA]" at bounding box center [507, 186] width 62 height 24
select select "7"
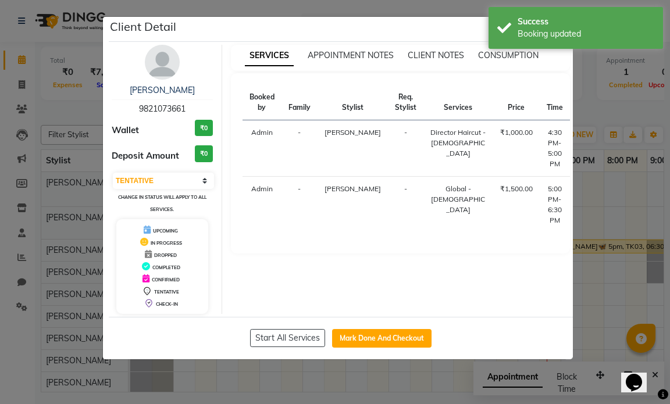
click at [376, 327] on div "Start All Services Mark Done And Checkout" at bounding box center [341, 338] width 464 height 42
click at [379, 335] on button "Mark Done And Checkout" at bounding box center [381, 338] width 99 height 19
select select "service"
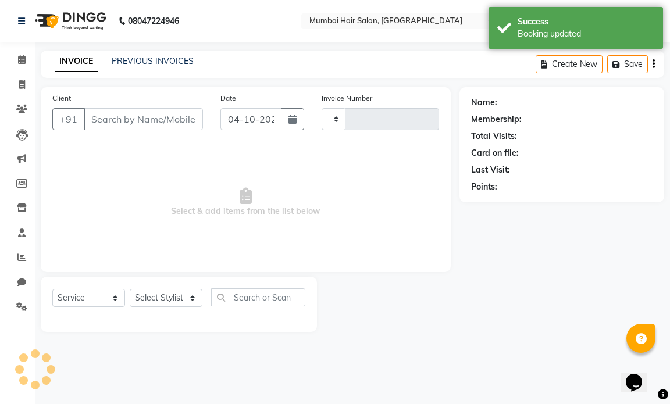
type input "1523"
select select "7487"
type input "9821073661"
select select "66010"
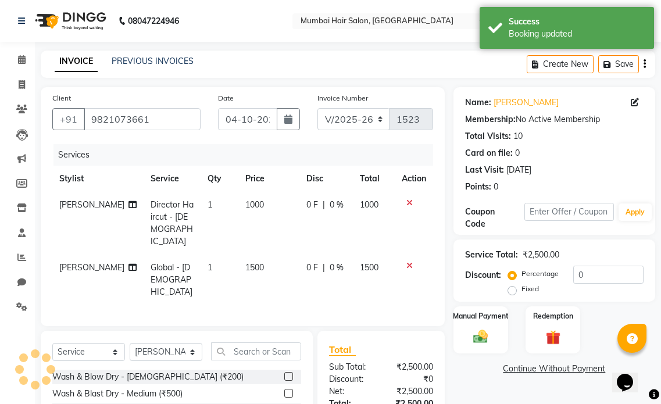
click at [256, 226] on td "1000" at bounding box center [268, 223] width 60 height 63
select select "66010"
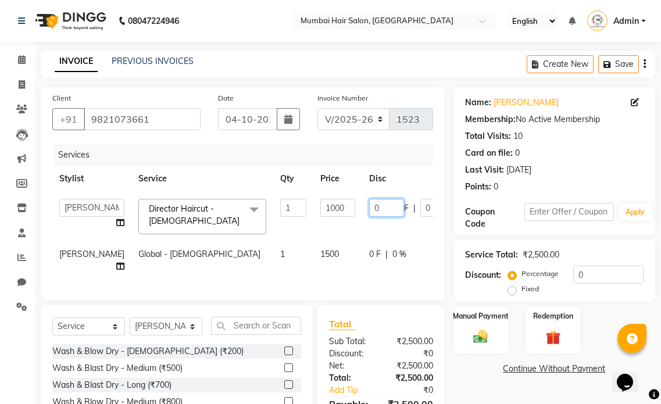
drag, startPoint x: 345, startPoint y: 205, endPoint x: 329, endPoint y: 205, distance: 15.7
click at [369, 205] on input "0" at bounding box center [386, 208] width 35 height 18
type input "600"
click at [321, 228] on tr "[PERSON_NAME] [PERSON_NAME] [PERSON_NAME] [PERSON_NAME] Firdous [PERSON_NAME] M…" at bounding box center [296, 216] width 489 height 49
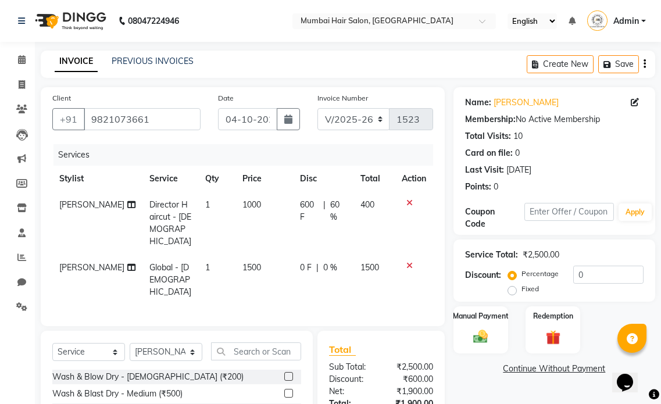
click at [334, 262] on div "0 F | 0 %" at bounding box center [323, 268] width 47 height 12
select select "66010"
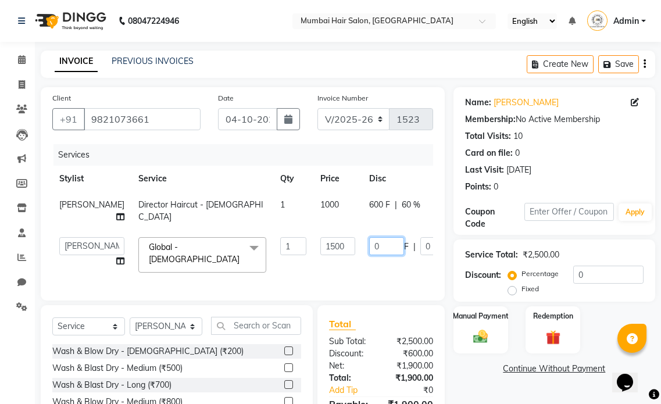
click at [369, 255] on input "0" at bounding box center [386, 246] width 35 height 18
type input "700"
click at [331, 277] on div "Services Stylist Service Qty Price Disc Total Action [PERSON_NAME] Director Hai…" at bounding box center [242, 216] width 381 height 145
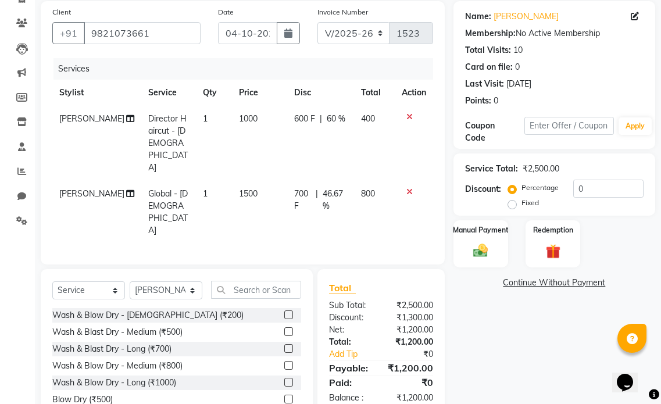
scroll to position [88, 0]
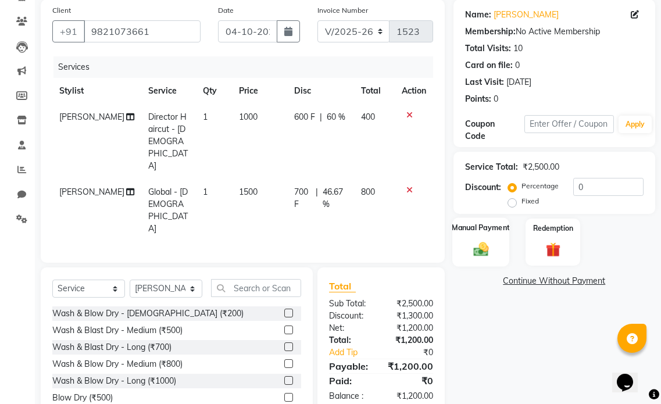
click at [471, 250] on img at bounding box center [481, 248] width 24 height 17
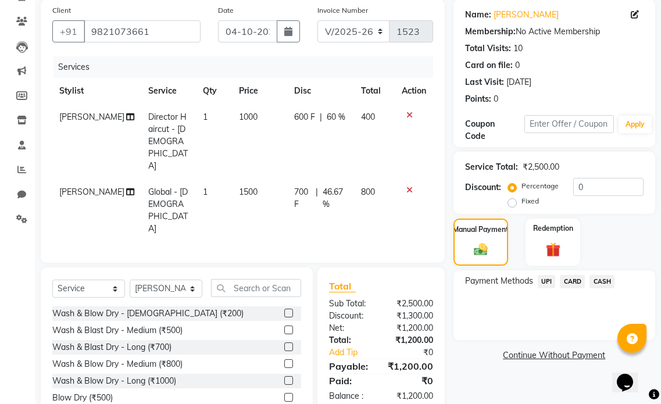
click at [548, 284] on span "UPI" at bounding box center [547, 281] width 18 height 13
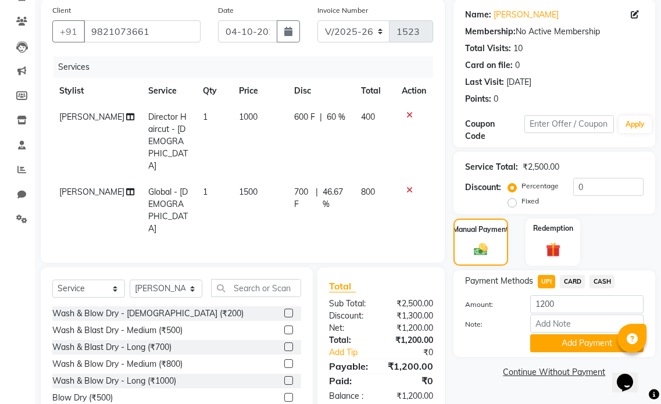
click at [552, 337] on button "Add Payment" at bounding box center [587, 343] width 113 height 18
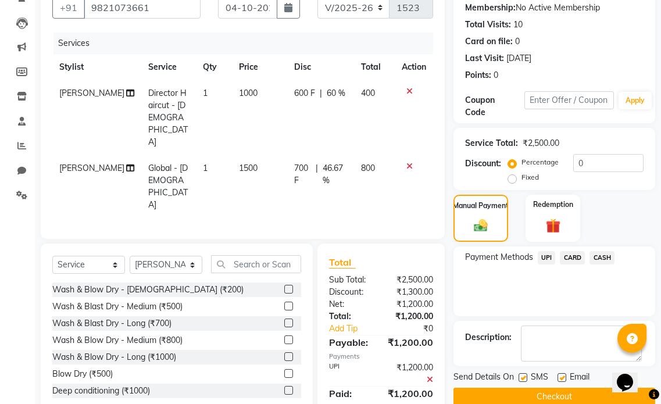
scroll to position [131, 0]
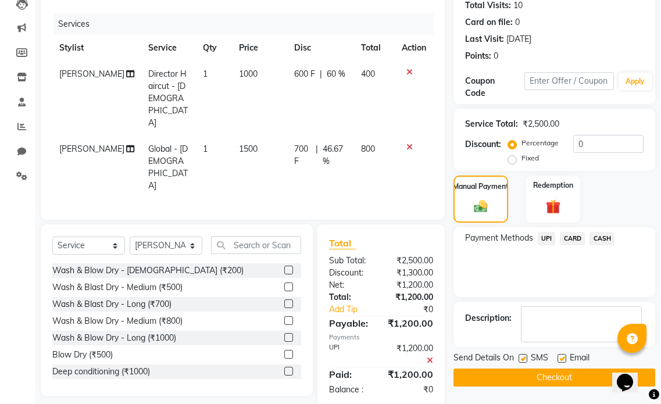
click at [558, 359] on label at bounding box center [562, 358] width 9 height 9
click at [558, 359] on input "checkbox" at bounding box center [562, 359] width 8 height 8
checkbox input "false"
click at [524, 359] on label at bounding box center [523, 358] width 9 height 9
click at [524, 359] on input "checkbox" at bounding box center [523, 359] width 8 height 8
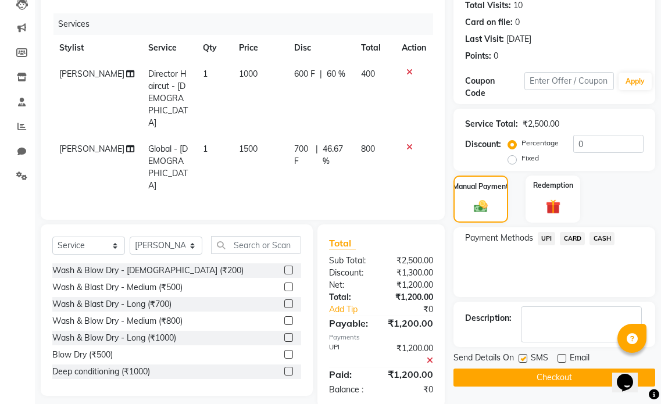
checkbox input "false"
click at [525, 376] on button "Checkout" at bounding box center [555, 378] width 202 height 18
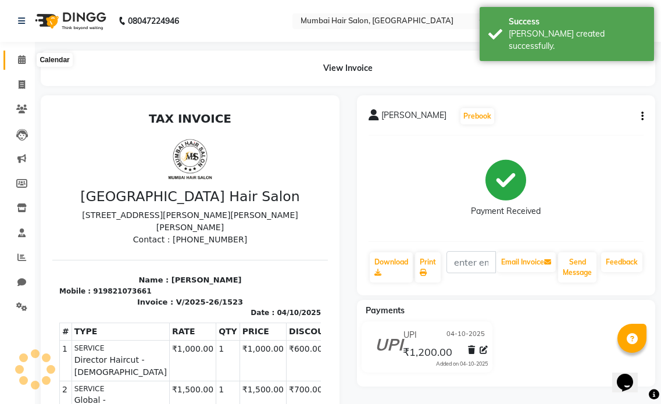
click at [20, 59] on icon at bounding box center [22, 59] width 8 height 9
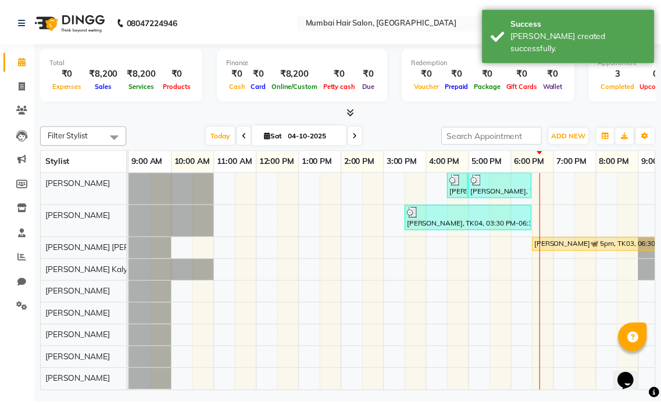
scroll to position [8, 0]
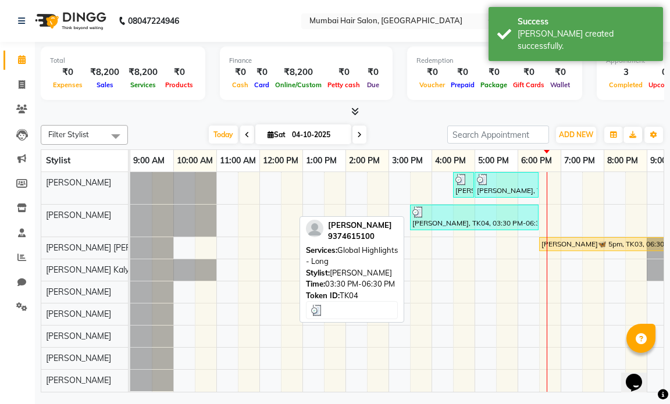
click at [457, 218] on div "[PERSON_NAME], TK04, 03:30 PM-06:30 PM, Global Highlights - Long" at bounding box center [474, 218] width 126 height 22
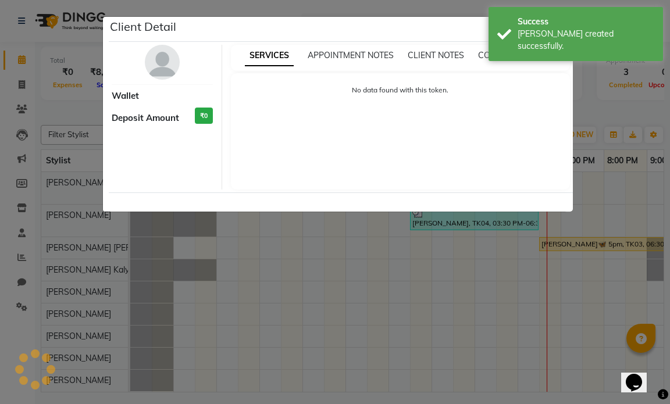
select select "3"
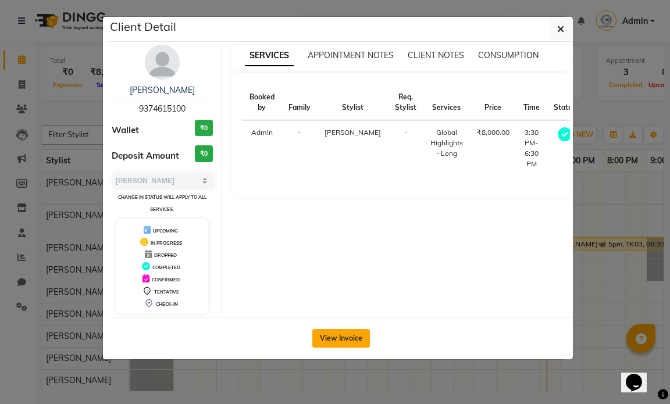
click at [328, 344] on button "View Invoice" at bounding box center [341, 338] width 58 height 19
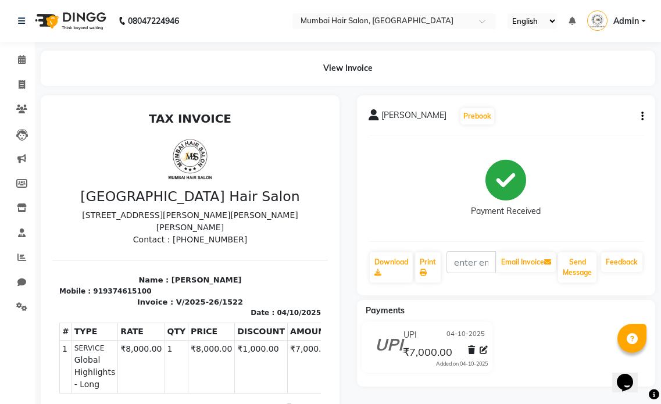
click at [640, 116] on button "button" at bounding box center [640, 117] width 7 height 12
click at [589, 127] on div "Edit Invoice" at bounding box center [585, 131] width 80 height 15
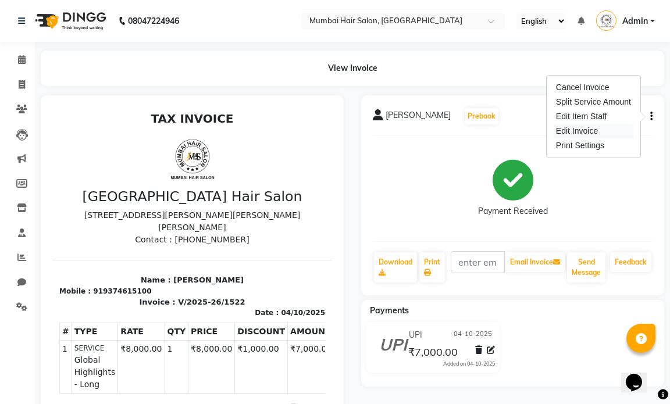
select select "service"
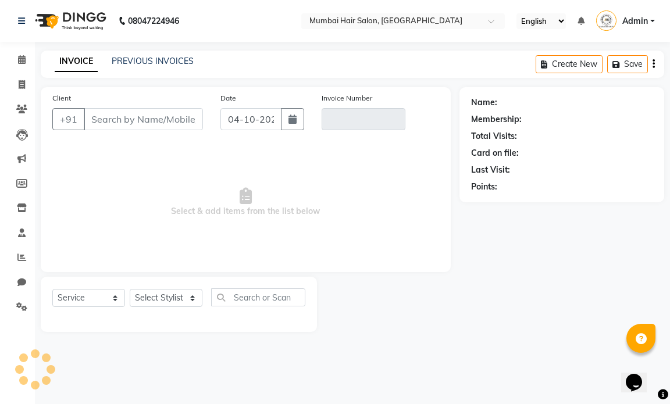
type input "9374615100"
type input "V/2025-26/1522"
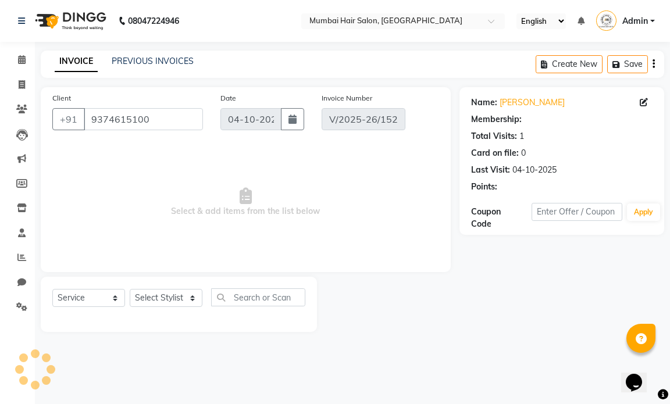
select select "select"
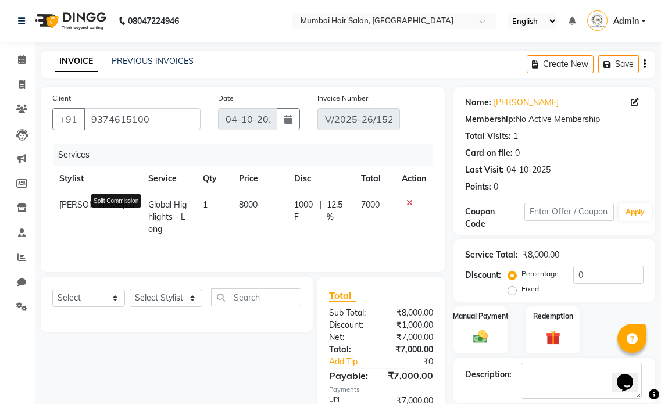
click at [126, 209] on icon at bounding box center [130, 205] width 8 height 8
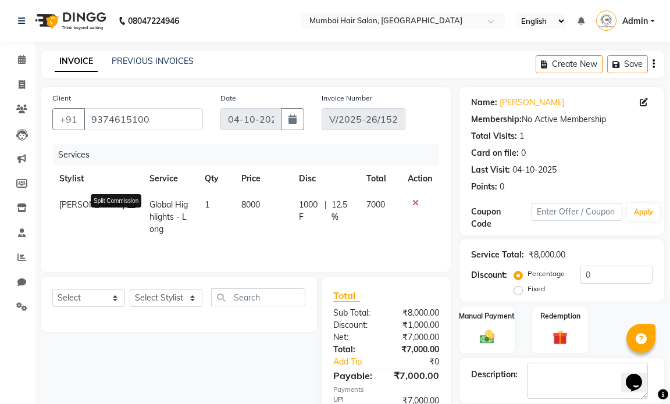
select select "66012"
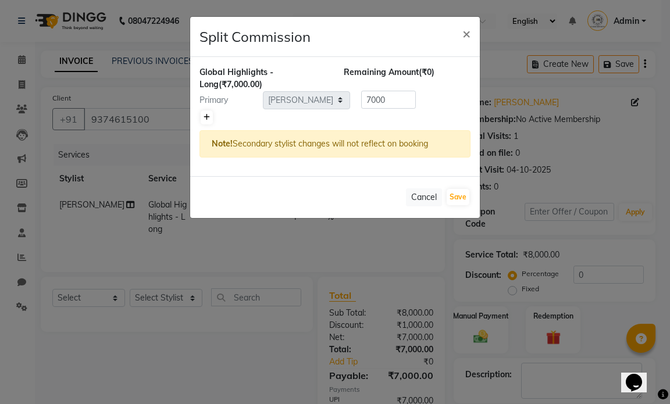
click at [208, 111] on link at bounding box center [207, 118] width 12 height 14
type input "3500"
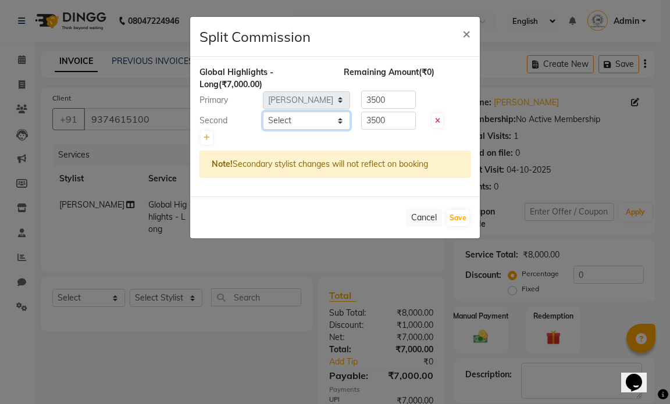
click at [286, 122] on select "Select [PERSON_NAME] [PERSON_NAME] [PERSON_NAME] [PERSON_NAME] [PERSON_NAME] MH…" at bounding box center [306, 121] width 87 height 18
select select "66016"
click at [263, 112] on select "Select [PERSON_NAME] [PERSON_NAME] [PERSON_NAME] [PERSON_NAME] [PERSON_NAME] MH…" at bounding box center [306, 121] width 87 height 18
click at [454, 216] on button "Save" at bounding box center [458, 218] width 23 height 16
select select "Select"
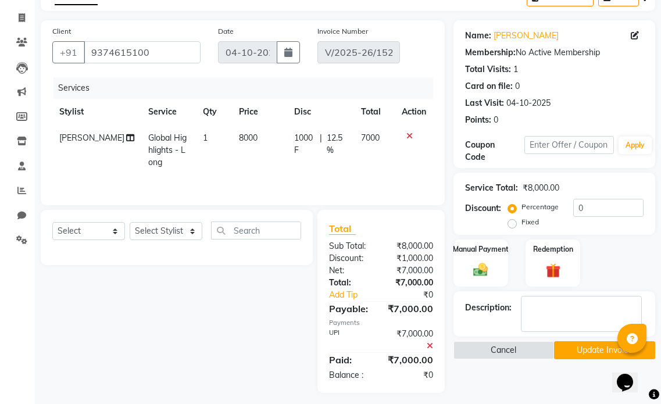
scroll to position [73, 0]
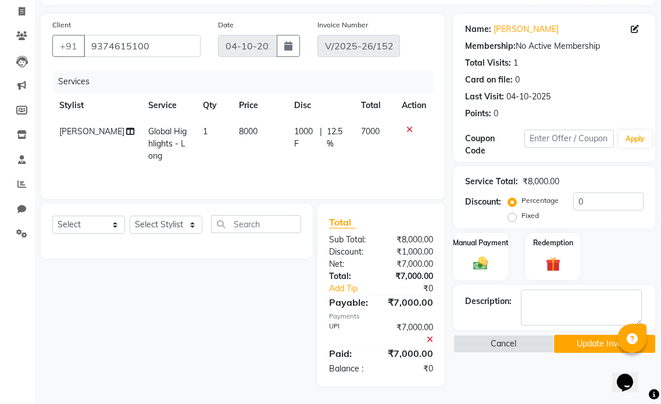
click at [601, 347] on button "Update Invoice" at bounding box center [604, 344] width 101 height 18
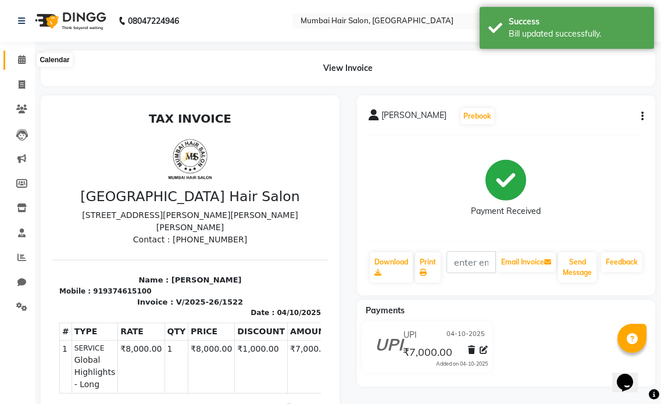
click at [22, 62] on icon at bounding box center [22, 59] width 8 height 9
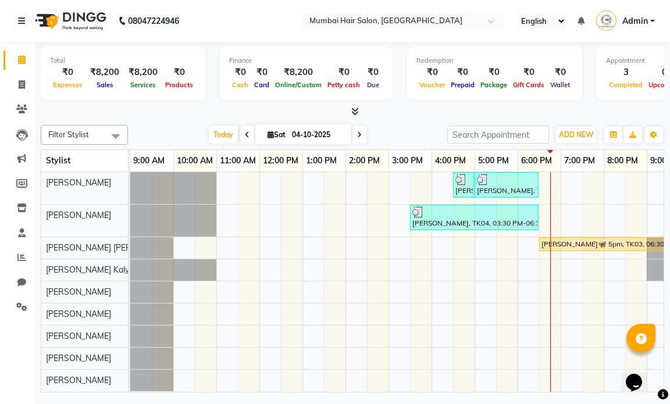
click at [361, 135] on span at bounding box center [360, 135] width 14 height 18
type input "05-10-2025"
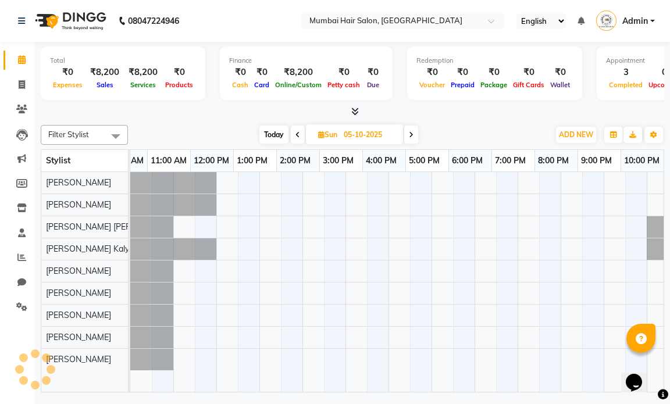
scroll to position [0, 69]
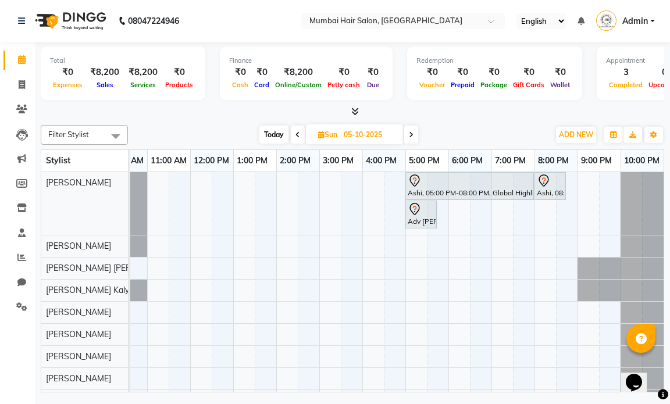
click at [329, 209] on div "Ashi, 05:00 PM-08:00 PM, Global Highlights - Long Ashi, 08:00 PM-08:45 PM, Dire…" at bounding box center [362, 292] width 603 height 240
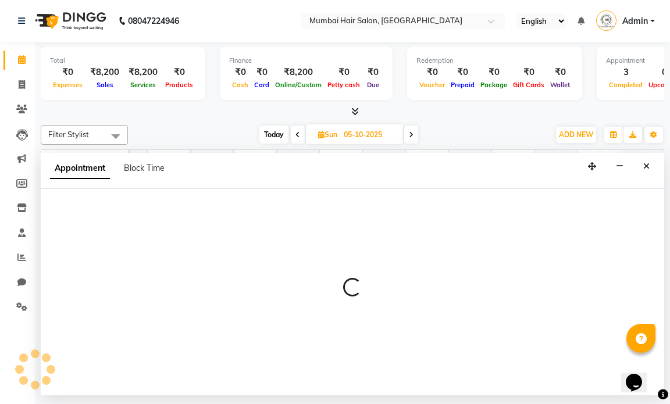
select select "66010"
select select "900"
select select "tentative"
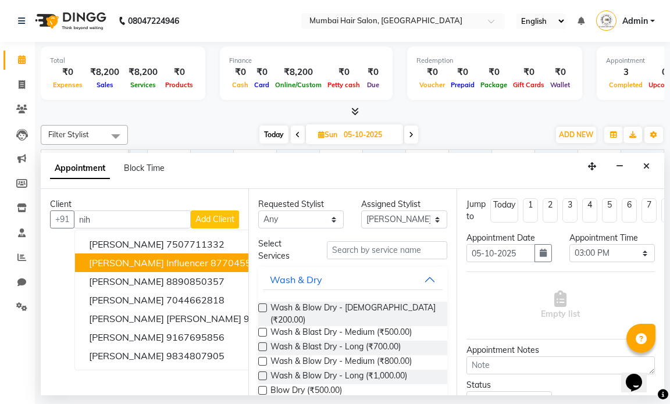
click at [169, 264] on span "[PERSON_NAME] Influencer" at bounding box center [148, 263] width 119 height 12
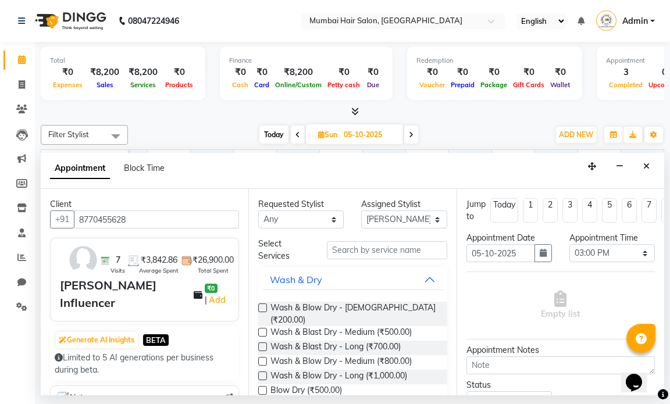
type input "8770455628"
click at [341, 257] on input "text" at bounding box center [387, 250] width 120 height 18
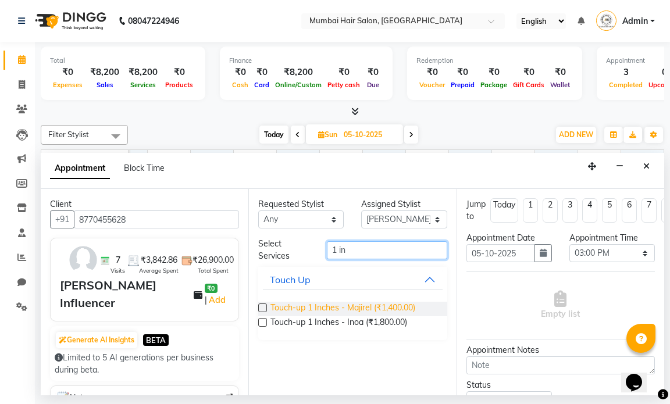
type input "1 in"
click at [312, 308] on span "Touch-up 1 Inches - Majirel (₹1,400.00)" at bounding box center [342, 309] width 145 height 15
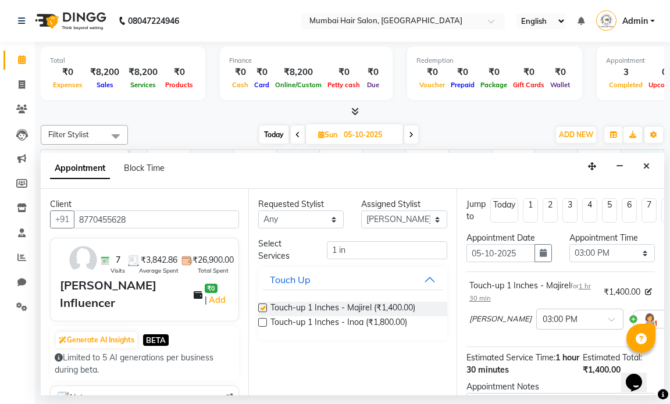
checkbox input "false"
drag, startPoint x: 356, startPoint y: 251, endPoint x: 314, endPoint y: 245, distance: 42.9
click at [314, 245] on div "Select Services 1 in" at bounding box center [353, 250] width 206 height 24
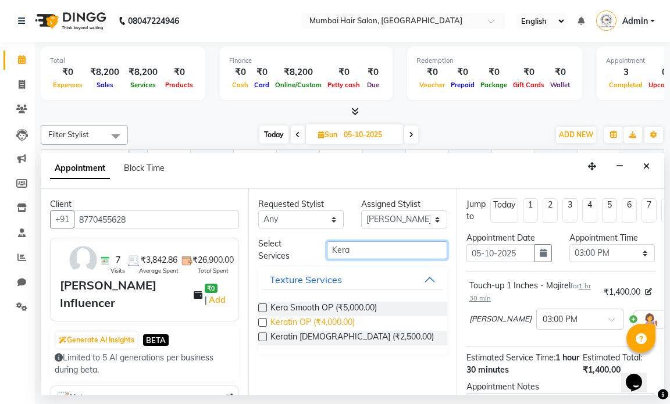
type input "Kera"
click at [320, 323] on span "Keratin OP (₹4,000.00)" at bounding box center [312, 323] width 84 height 15
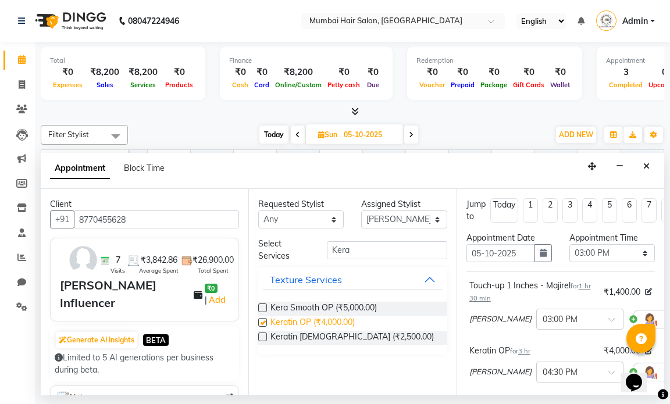
checkbox input "false"
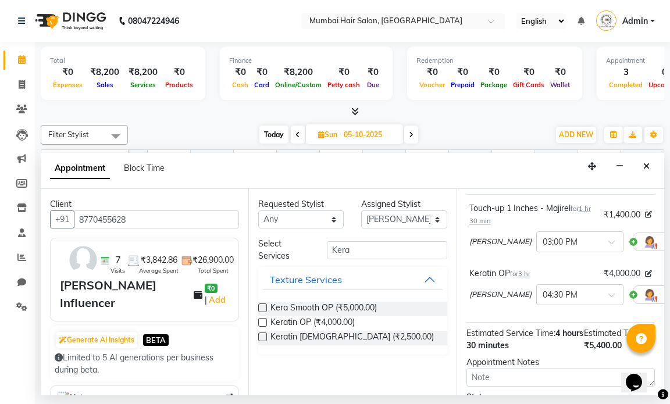
scroll to position [175, 0]
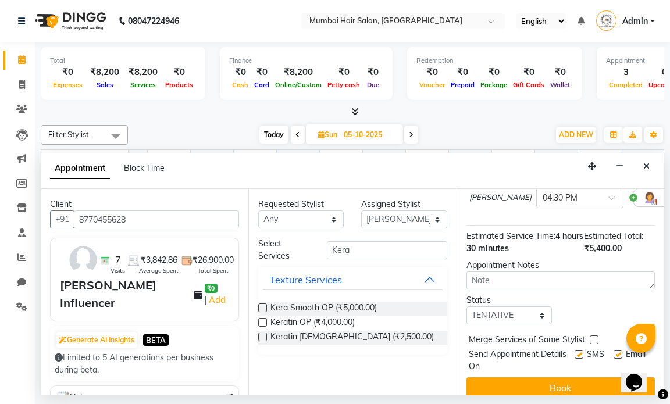
click at [614, 359] on label at bounding box center [618, 354] width 9 height 9
click at [614, 359] on input "checkbox" at bounding box center [618, 356] width 8 height 8
checkbox input "false"
click at [575, 356] on label at bounding box center [579, 354] width 9 height 9
click at [575, 356] on input "checkbox" at bounding box center [579, 356] width 8 height 8
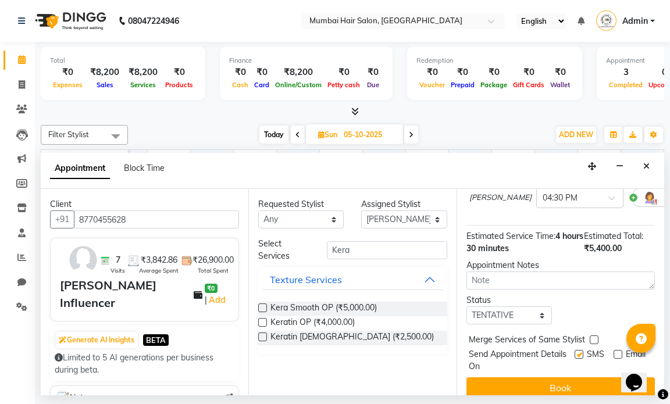
checkbox input "false"
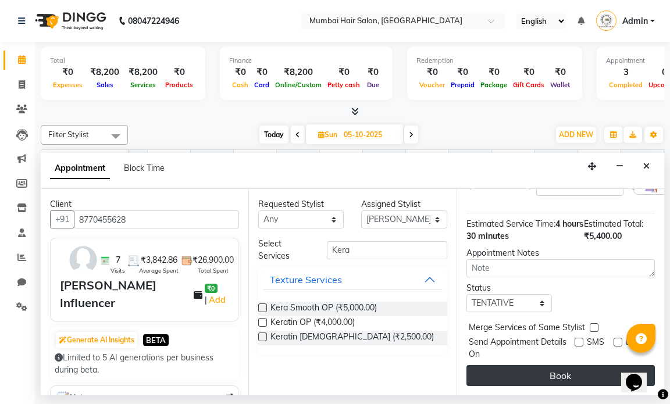
click at [561, 369] on button "Book" at bounding box center [561, 375] width 188 height 21
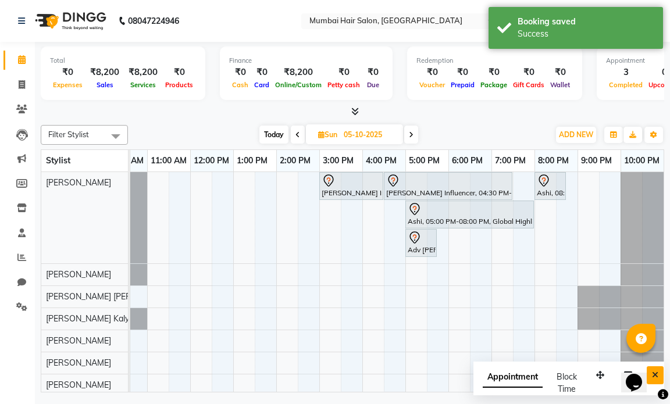
click at [661, 376] on button "Close" at bounding box center [655, 375] width 17 height 18
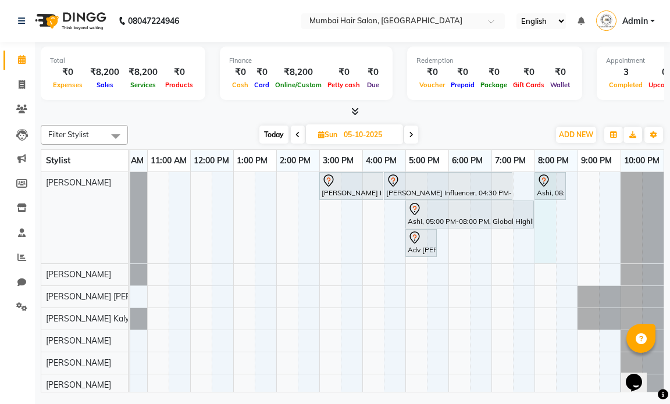
click at [554, 227] on div "[PERSON_NAME] Influencer, 03:00 PM-04:30 PM, Touch-up 1 Inches - [PERSON_NAME] …" at bounding box center [362, 306] width 603 height 268
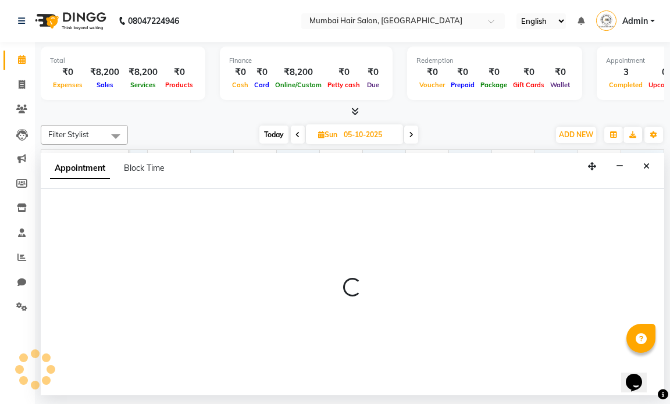
select select "66010"
select select "tentative"
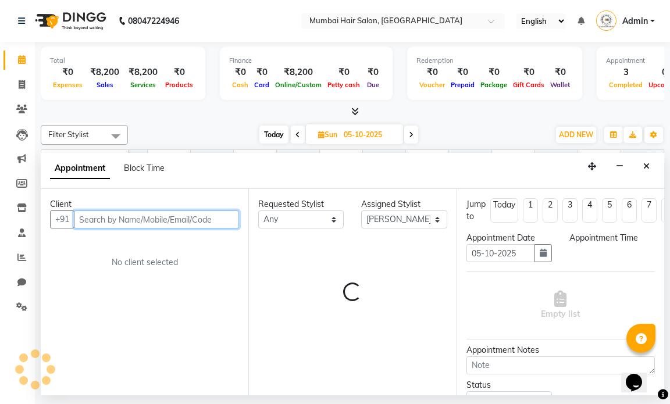
select select "1200"
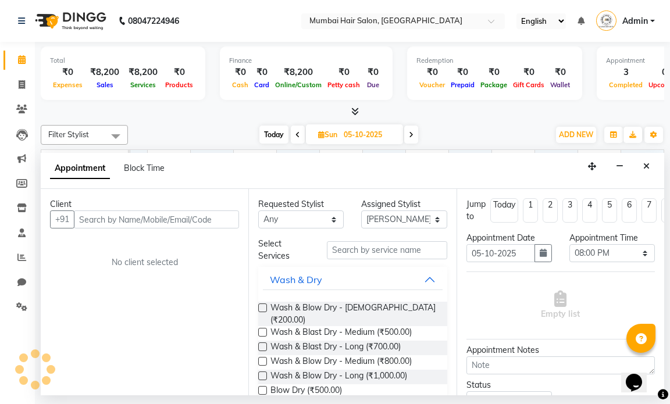
click at [298, 134] on icon at bounding box center [298, 134] width 5 height 7
type input "04-10-2025"
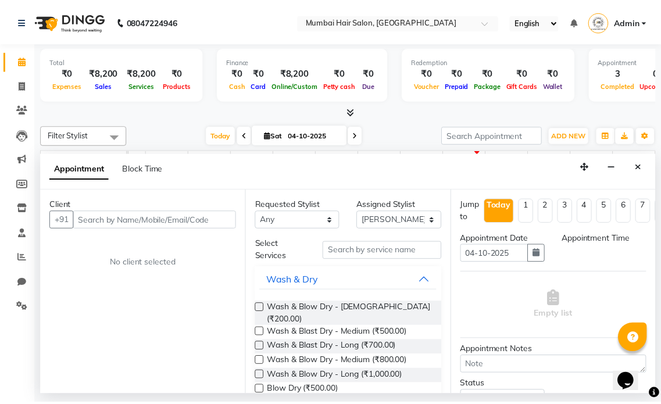
scroll to position [0, 69]
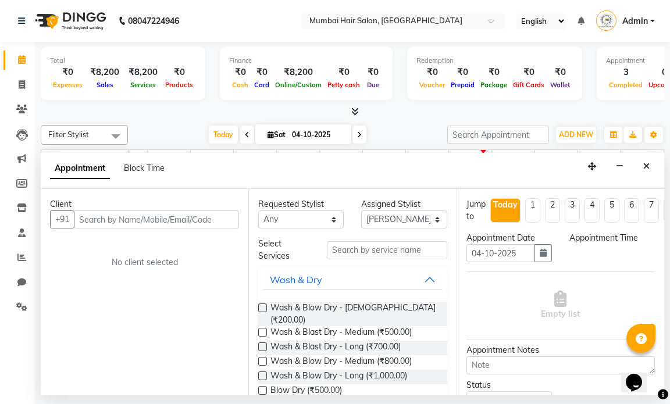
select select "1200"
click at [648, 166] on icon "Close" at bounding box center [646, 166] width 6 height 8
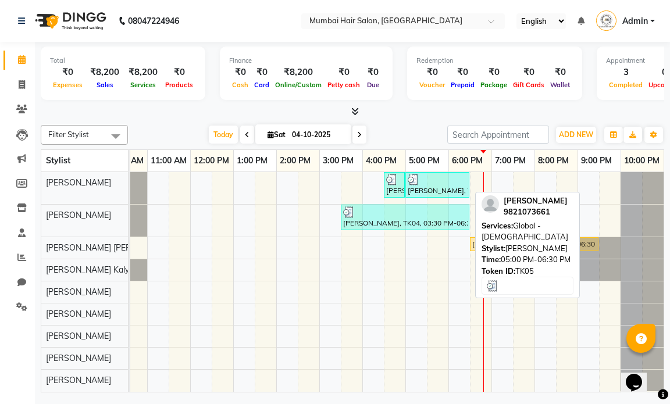
click at [432, 181] on div at bounding box center [437, 180] width 59 height 12
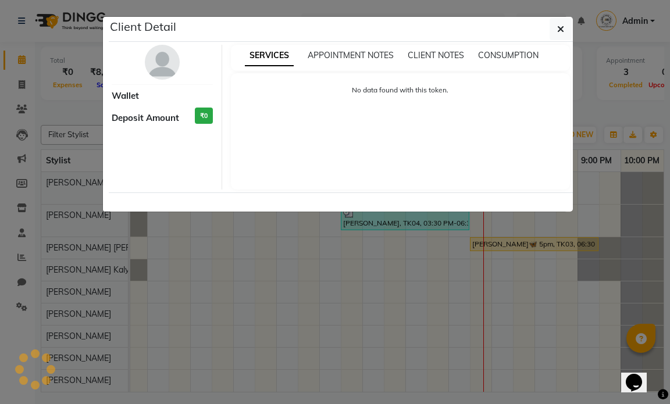
select select "3"
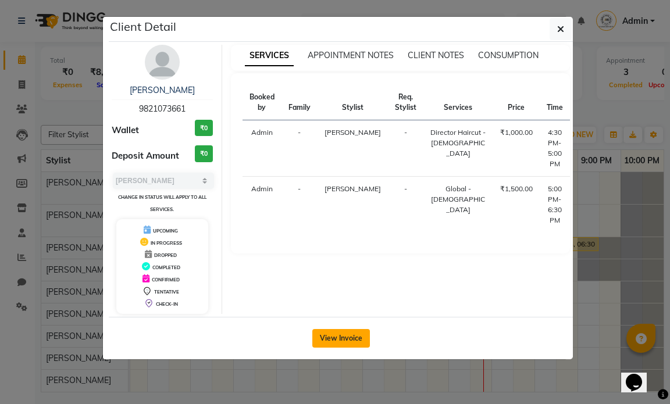
click at [338, 335] on button "View Invoice" at bounding box center [341, 338] width 58 height 19
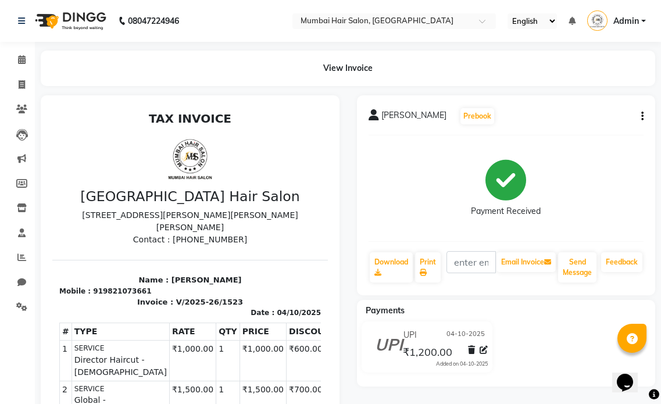
click at [645, 118] on div "[PERSON_NAME] Prebook Payment Received Download Print Email Invoice Send Messag…" at bounding box center [506, 195] width 299 height 200
click at [643, 116] on icon "button" at bounding box center [643, 116] width 2 height 1
click at [577, 130] on div "Edit Invoice" at bounding box center [585, 131] width 80 height 15
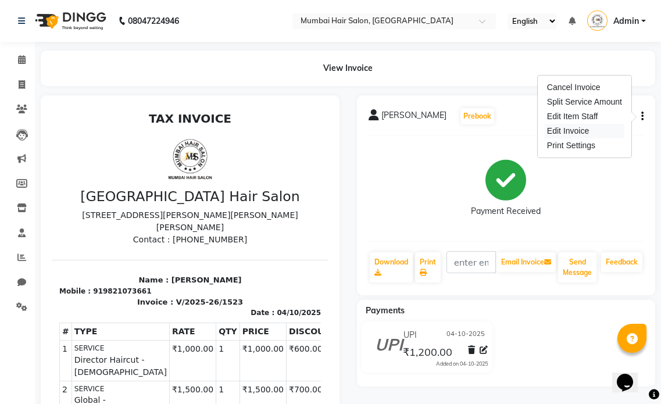
select select "service"
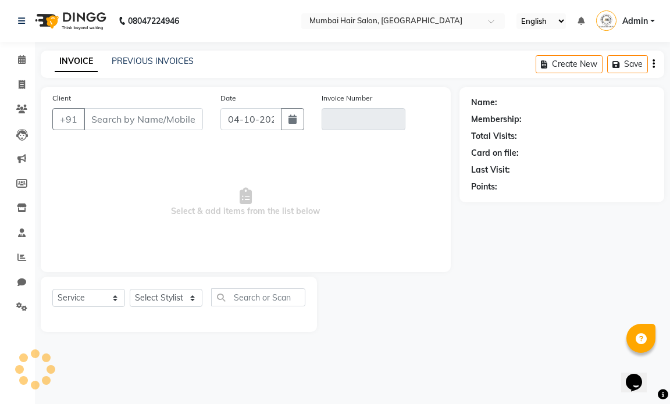
type input "9821073661"
type input "V/2025-26/1523"
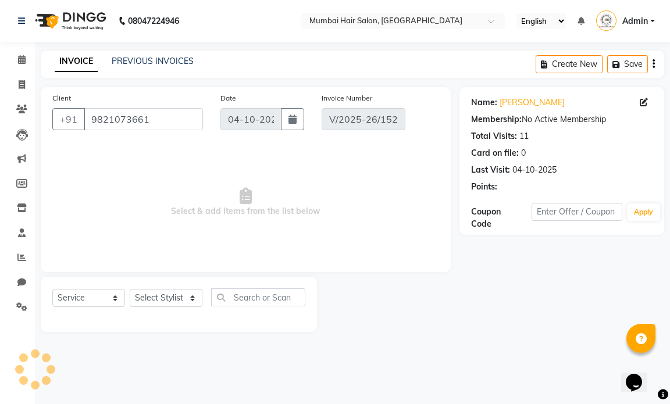
select select "select"
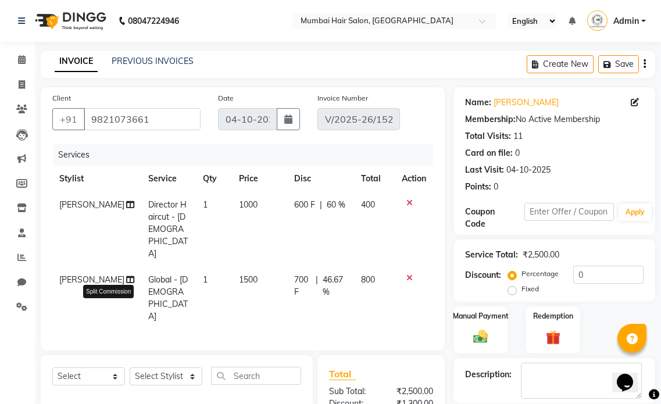
click at [126, 276] on icon at bounding box center [130, 280] width 8 height 8
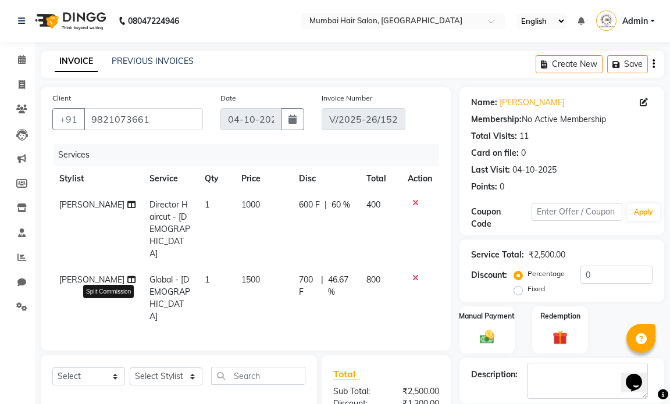
select select "66010"
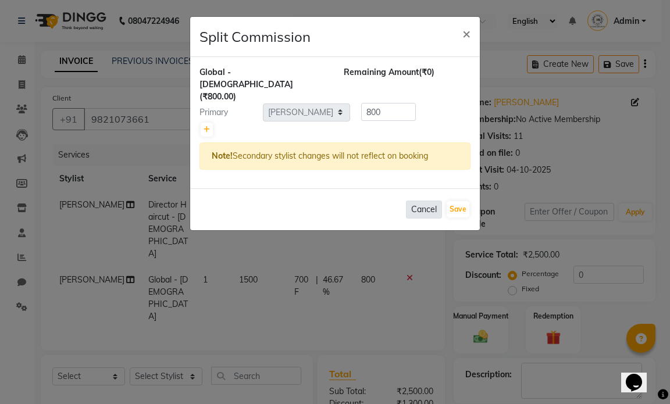
click at [416, 201] on button "Cancel" at bounding box center [424, 210] width 36 height 18
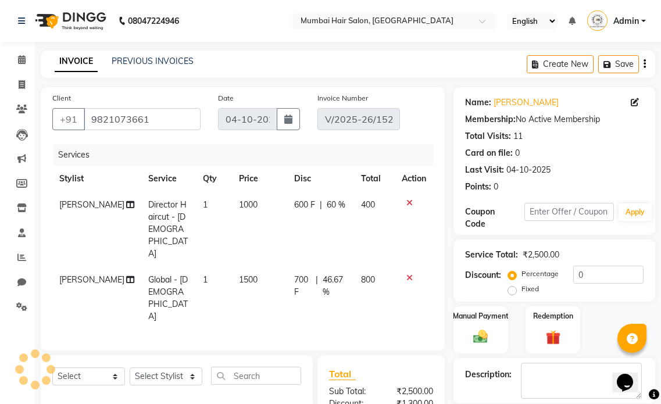
click at [409, 274] on icon at bounding box center [410, 278] width 6 height 8
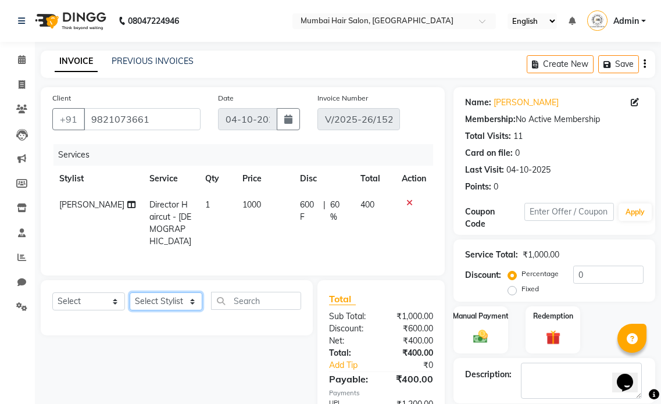
click at [170, 301] on select "Select Stylist [PERSON_NAME] [PERSON_NAME] [PERSON_NAME] [PERSON_NAME] Firdous …" at bounding box center [166, 302] width 73 height 18
select select "90526"
click at [130, 293] on select "Select Stylist [PERSON_NAME] [PERSON_NAME] [PERSON_NAME] [PERSON_NAME] Firdous …" at bounding box center [166, 302] width 73 height 18
click at [243, 307] on div "Select Service Product Membership Package Voucher Prepaid Gift Card Select Styl…" at bounding box center [176, 305] width 249 height 27
click at [245, 296] on input "text" at bounding box center [256, 301] width 90 height 18
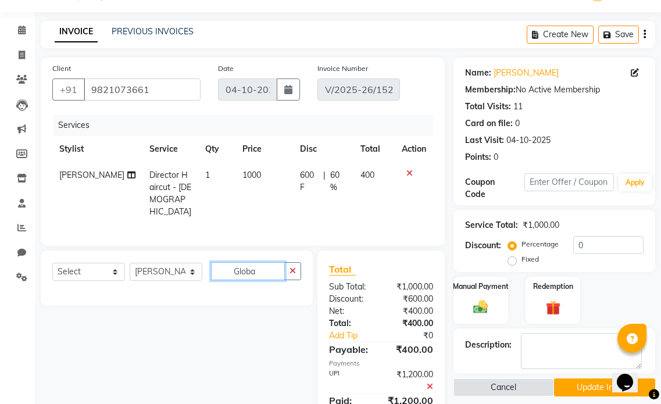
scroll to position [58, 0]
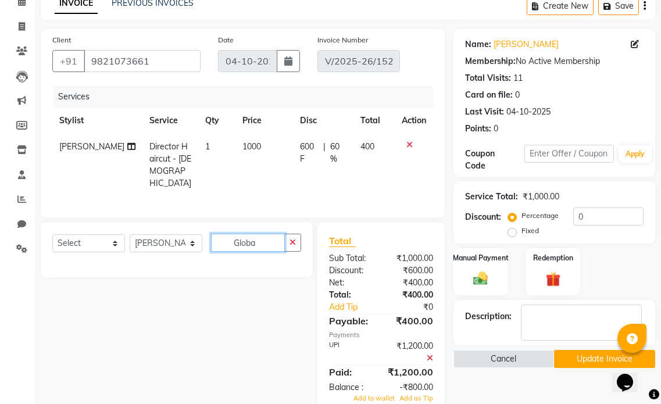
type input "Globa"
click at [94, 237] on select "Select Service Product Membership Package Voucher Prepaid Gift Card" at bounding box center [88, 243] width 73 height 18
select select "service"
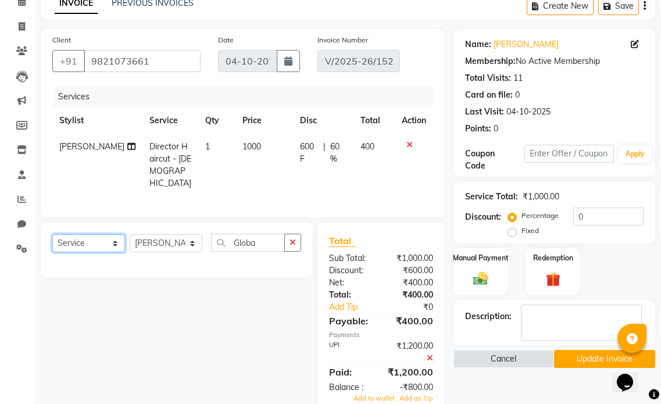
click at [52, 234] on select "Select Service Product Membership Package Voucher Prepaid Gift Card" at bounding box center [88, 243] width 73 height 18
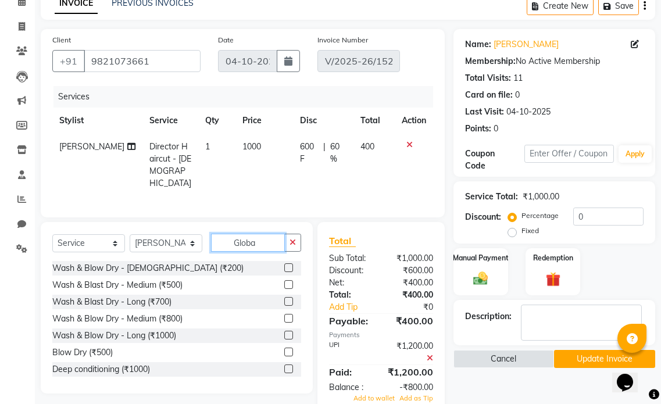
click at [261, 240] on input "Globa" at bounding box center [248, 243] width 74 height 18
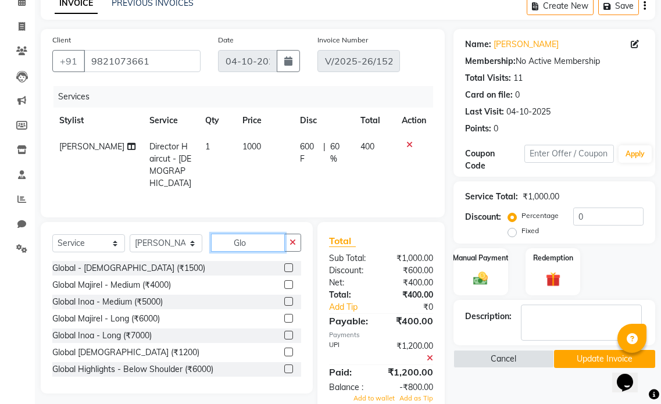
type input "Glo"
click at [284, 266] on label at bounding box center [288, 268] width 9 height 9
click at [284, 266] on input "checkbox" at bounding box center [288, 269] width 8 height 8
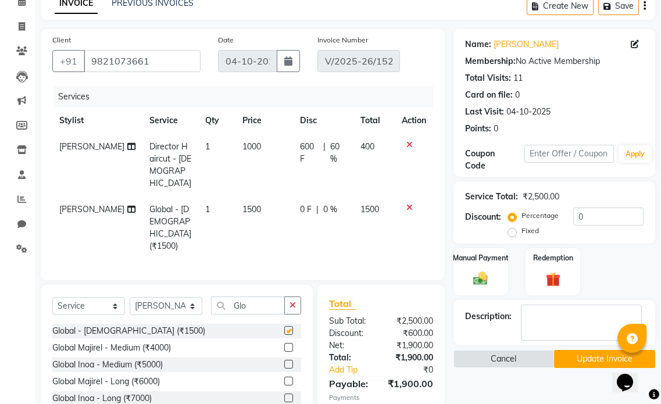
checkbox input "false"
click at [257, 197] on td "1500" at bounding box center [265, 228] width 58 height 63
select select "90526"
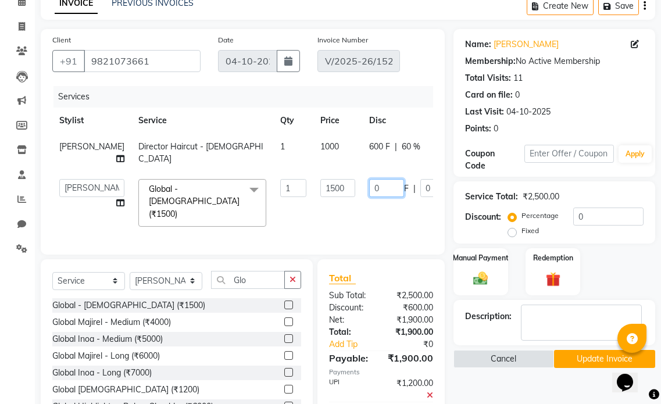
drag, startPoint x: 341, startPoint y: 202, endPoint x: 330, endPoint y: 200, distance: 11.8
click at [369, 197] on input "0" at bounding box center [386, 188] width 35 height 18
type input "700"
click at [334, 219] on div "Services Stylist Service Qty Price Disc Total Action [PERSON_NAME] Director Hai…" at bounding box center [242, 164] width 381 height 157
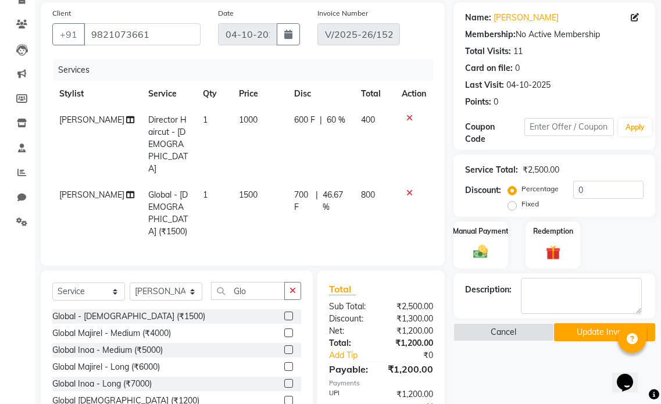
scroll to position [99, 0]
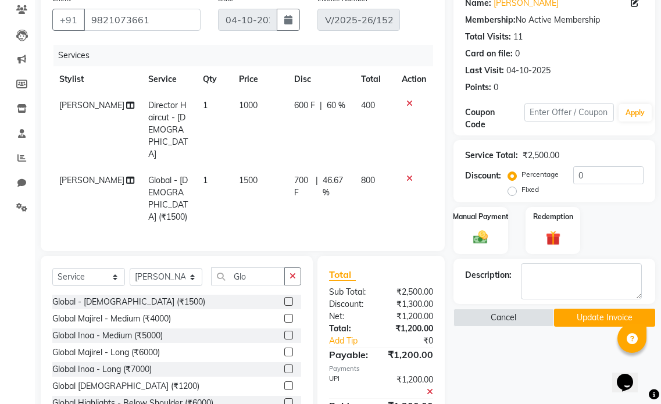
click at [576, 319] on button "Update Invoice" at bounding box center [604, 318] width 101 height 18
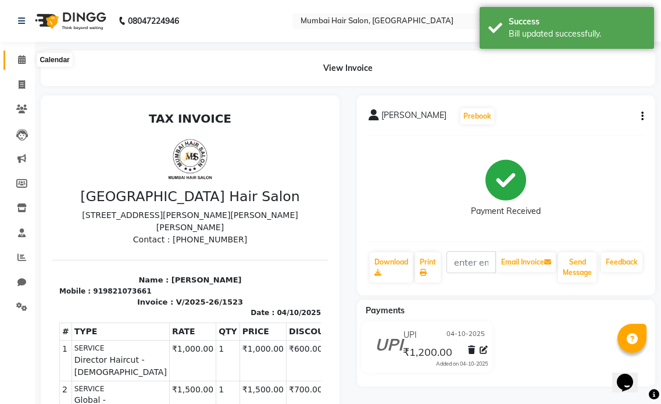
click at [23, 60] on icon at bounding box center [22, 59] width 8 height 9
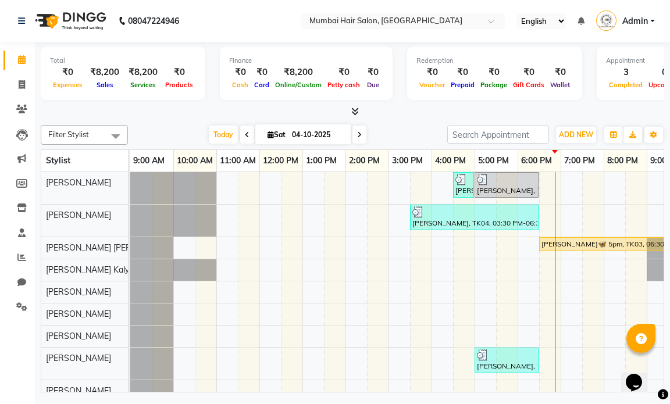
click at [247, 135] on span at bounding box center [247, 135] width 14 height 18
type input "03-10-2025"
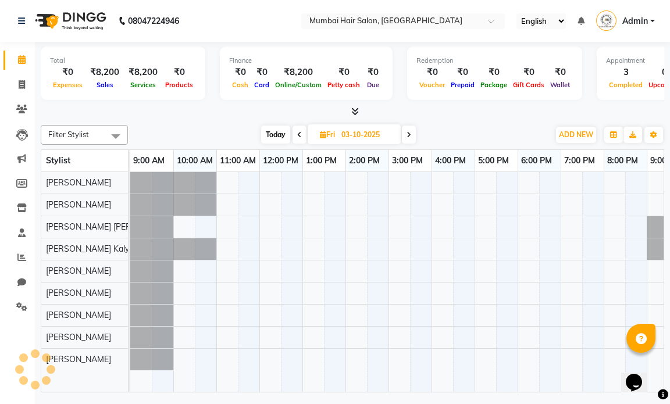
scroll to position [0, 69]
